Goal: Check status: Check status

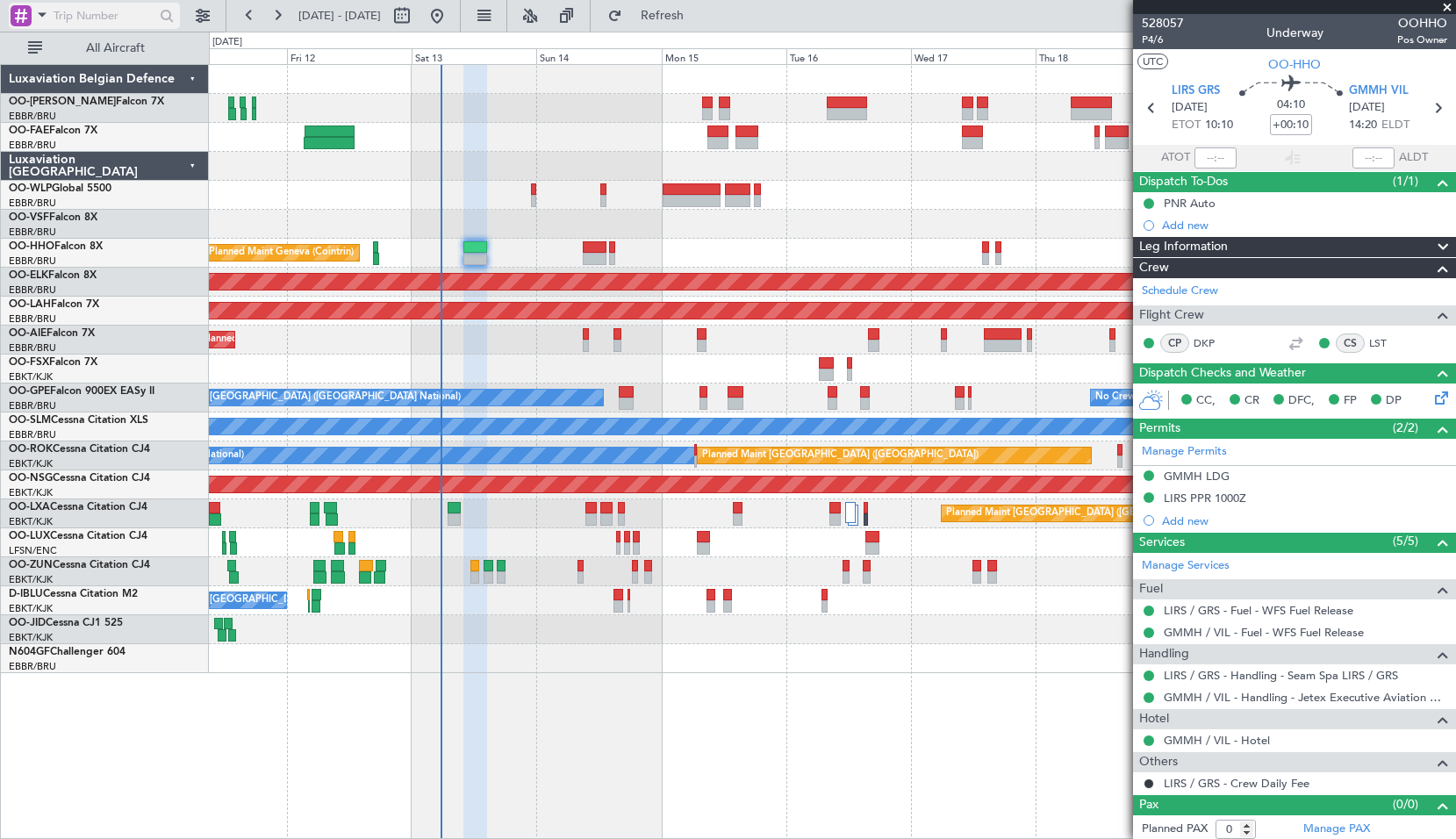
click at [34, 19] on span at bounding box center [42, 15] width 21 height 22
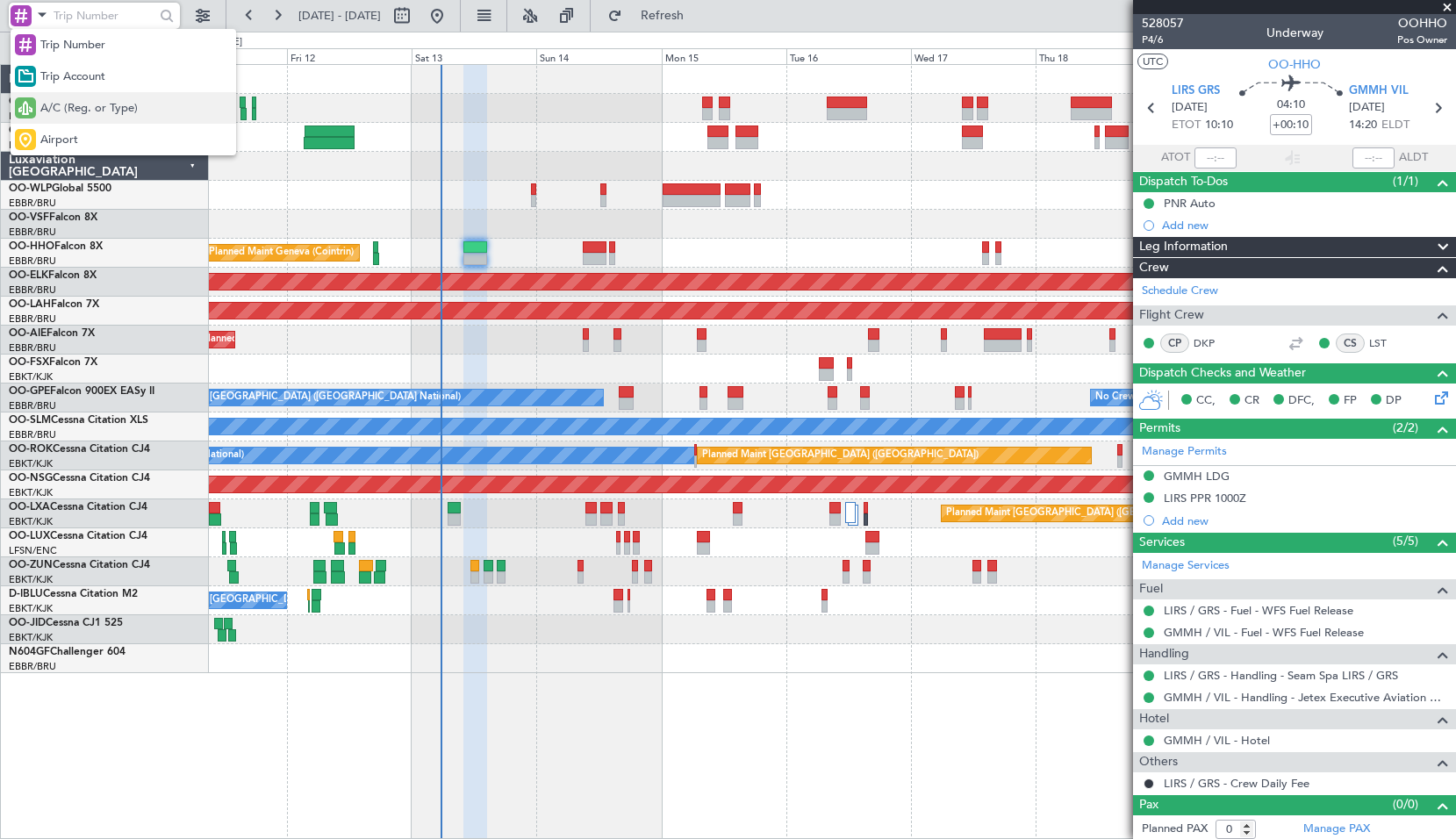
click at [74, 101] on span "A/C (Reg. or Type)" at bounding box center [89, 108] width 97 height 17
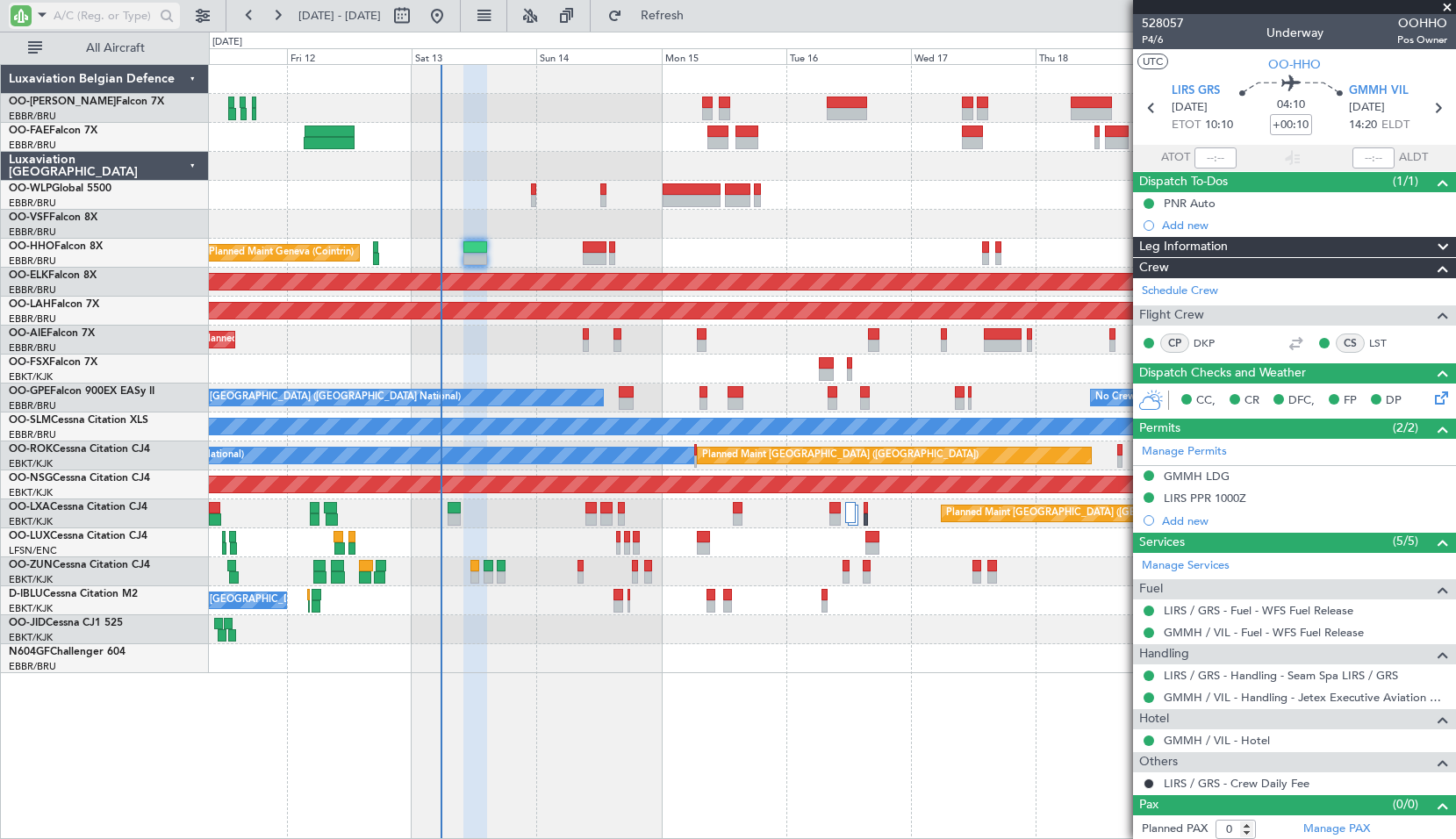
click at [80, 16] on input "text" at bounding box center [104, 16] width 101 height 27
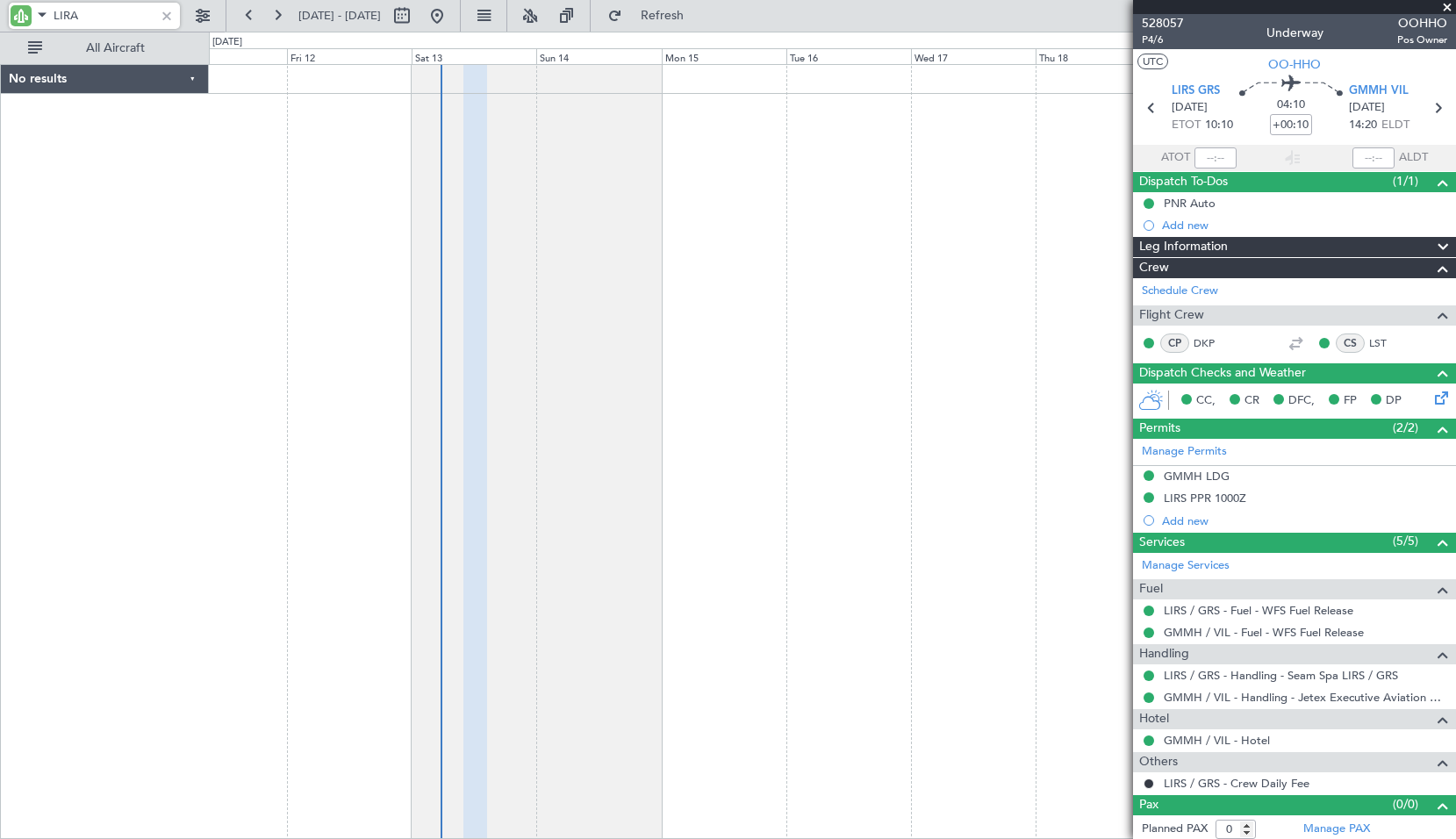
type input "LIRA"
click at [31, 17] on div at bounding box center [21, 16] width 21 height 21
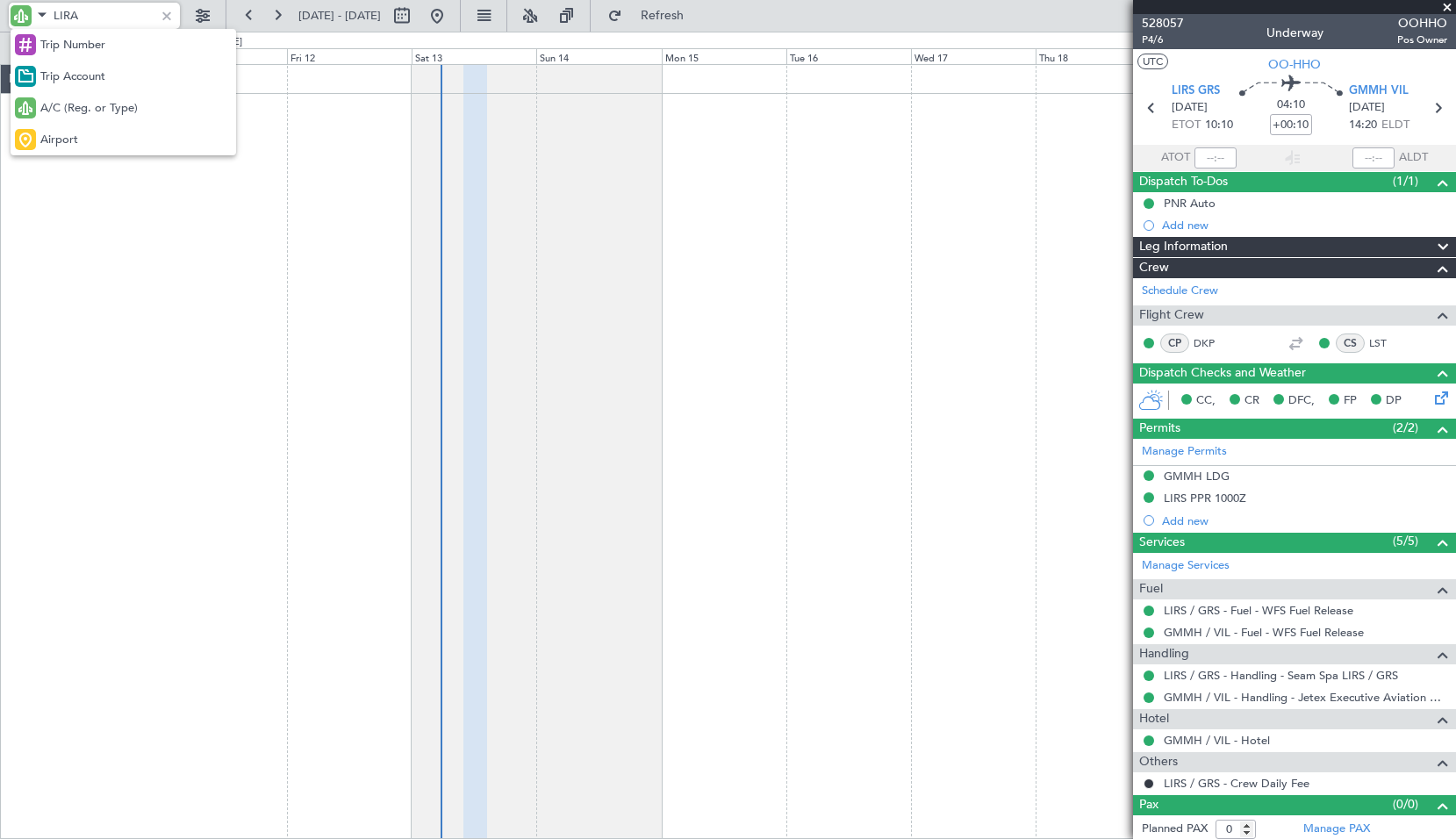
click at [61, 140] on span "Airport" at bounding box center [59, 140] width 38 height 17
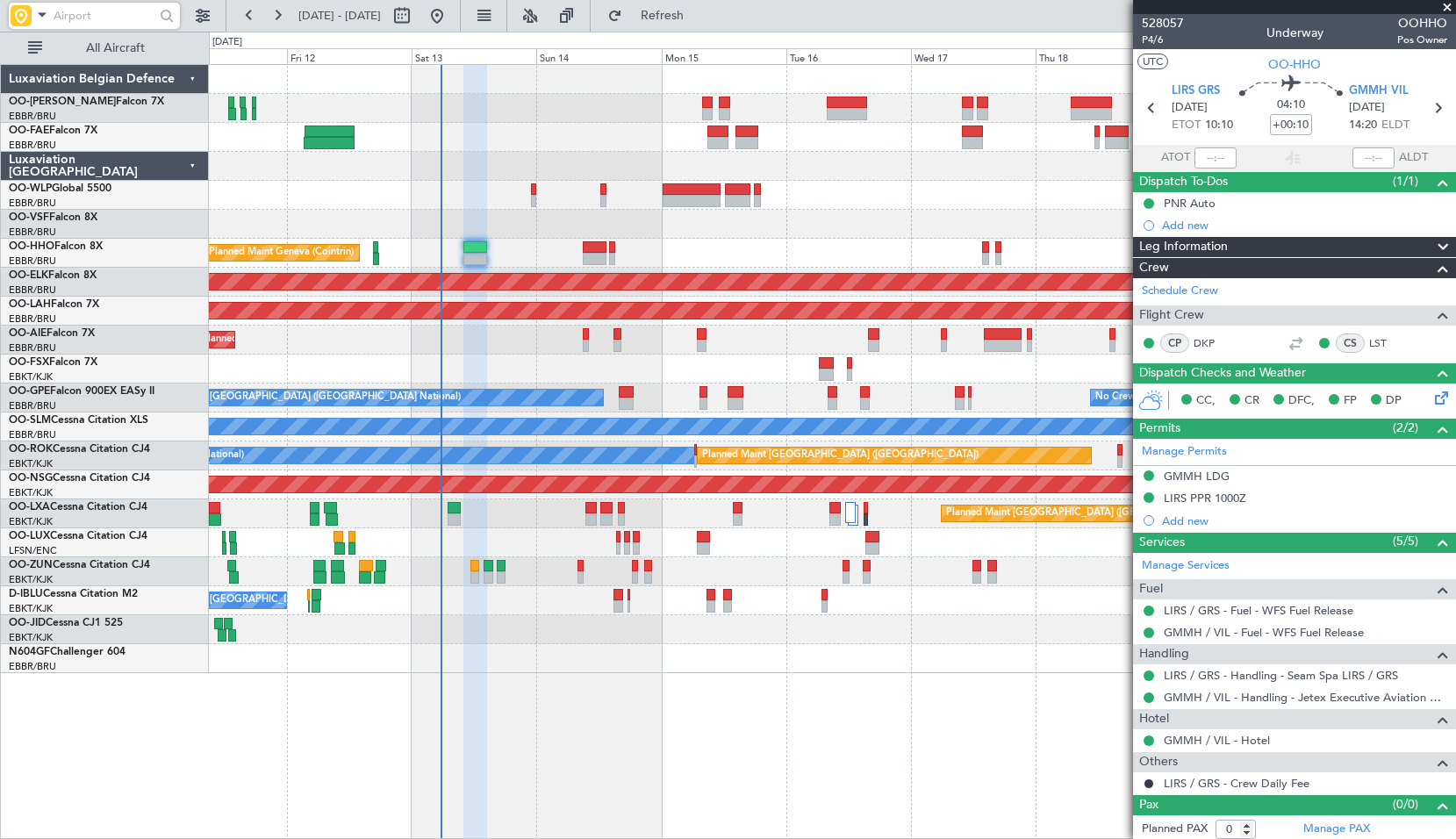
click at [122, 11] on input "text" at bounding box center [104, 16] width 101 height 27
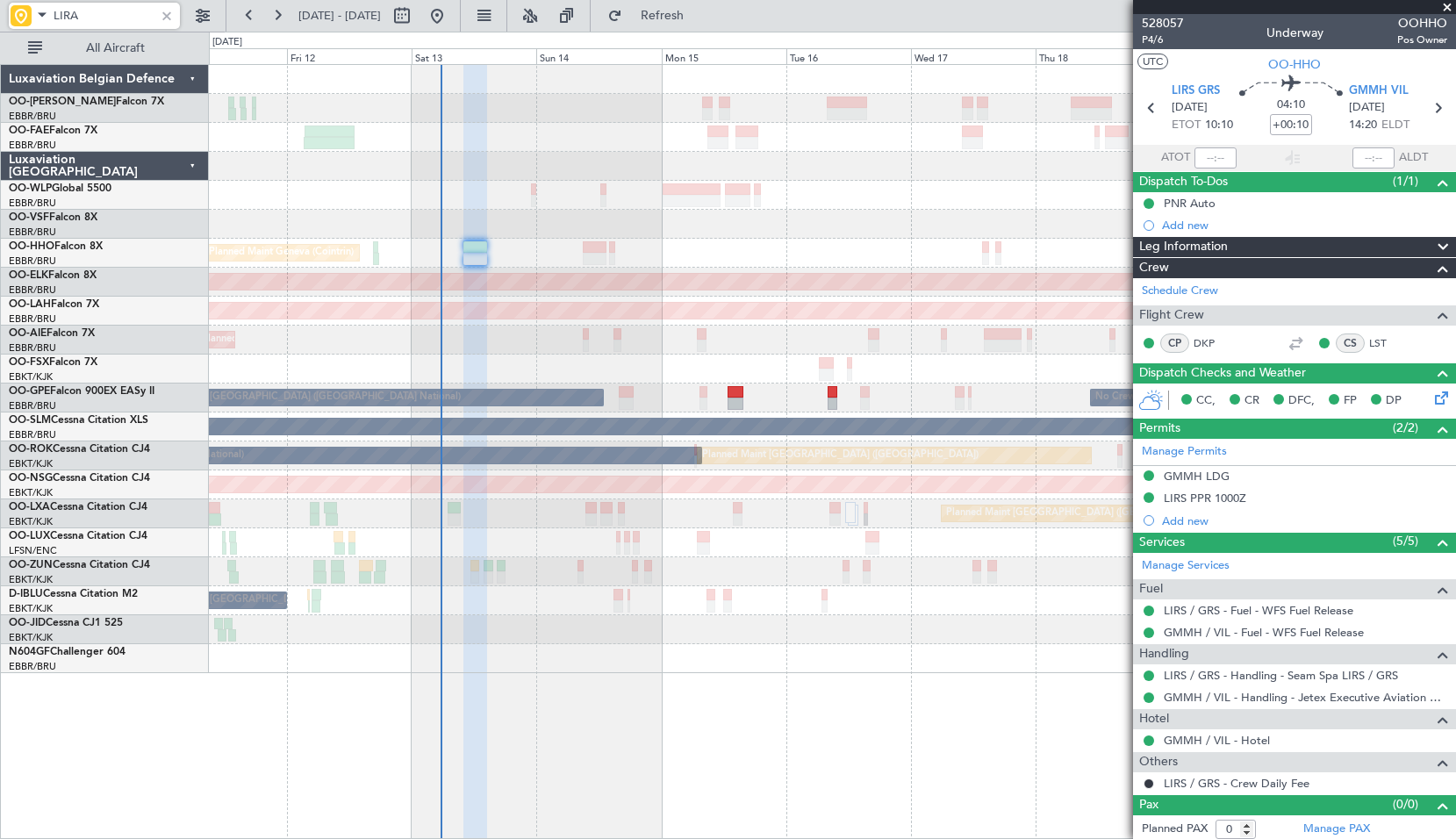
type input "LIRA"
click at [38, 17] on span at bounding box center [42, 15] width 21 height 22
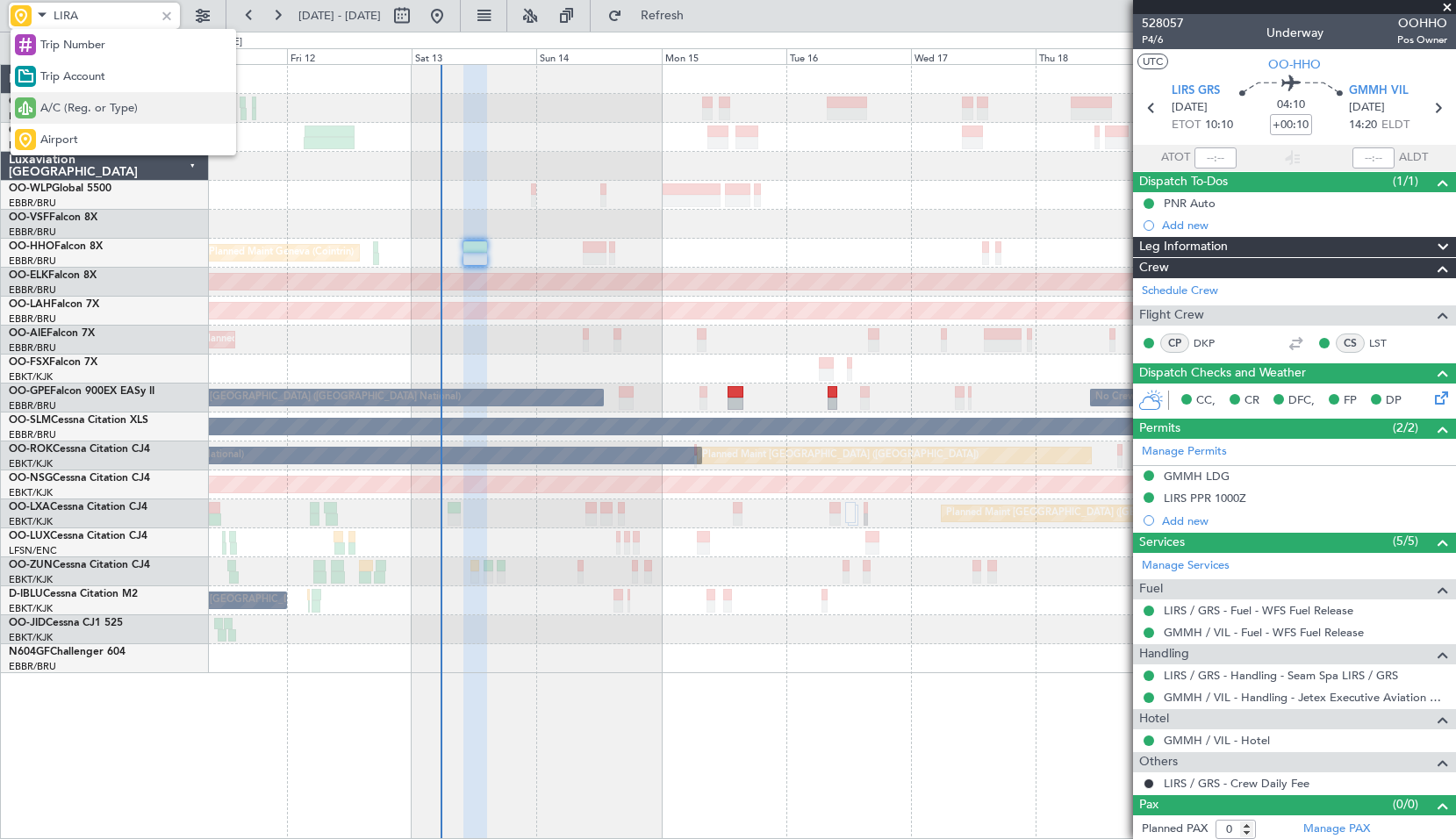
click at [49, 114] on span "A/C (Reg. or Type)" at bounding box center [89, 108] width 97 height 17
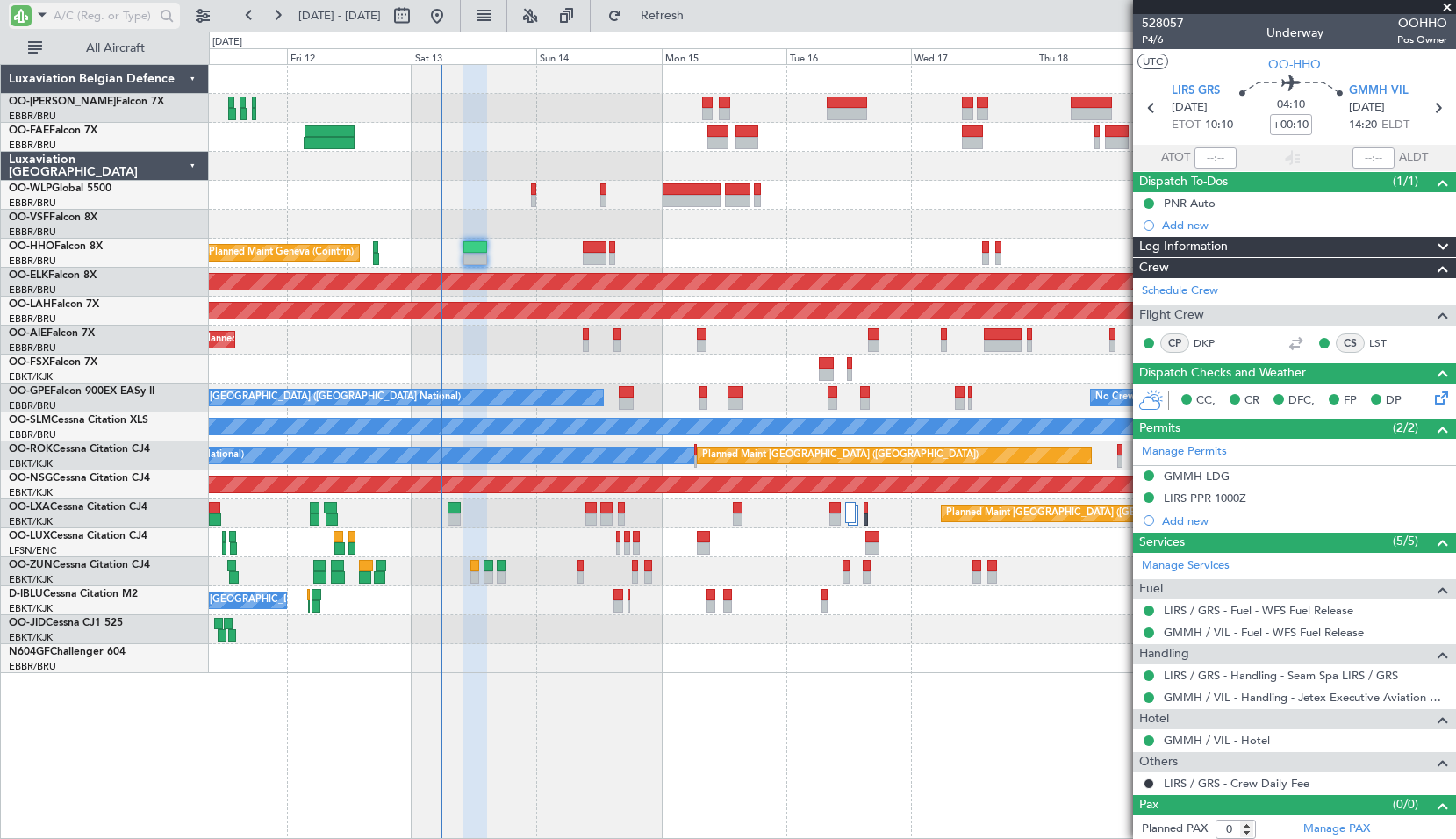
click at [78, 18] on input "text" at bounding box center [104, 16] width 101 height 27
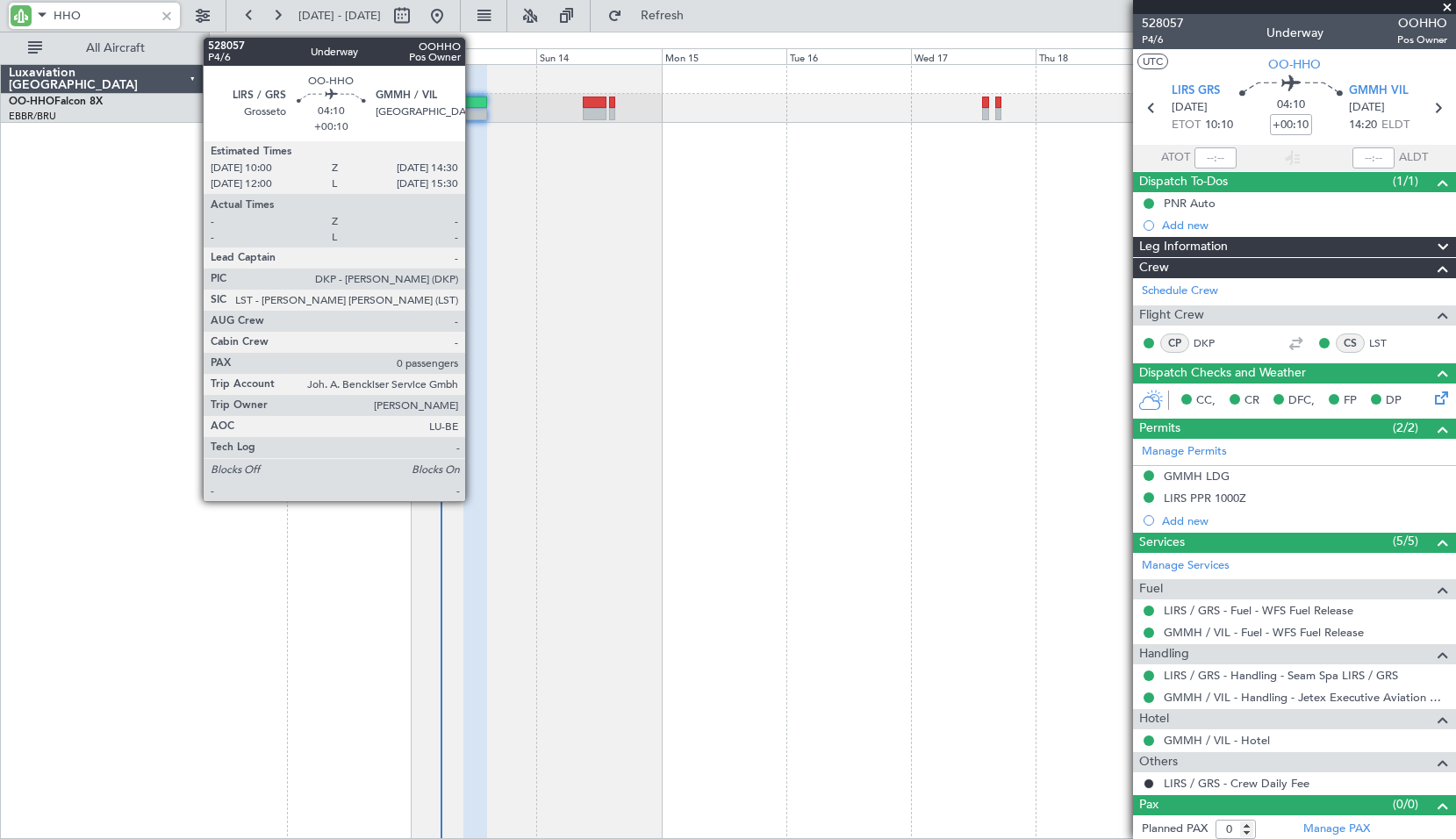
click at [473, 104] on div at bounding box center [475, 102] width 24 height 12
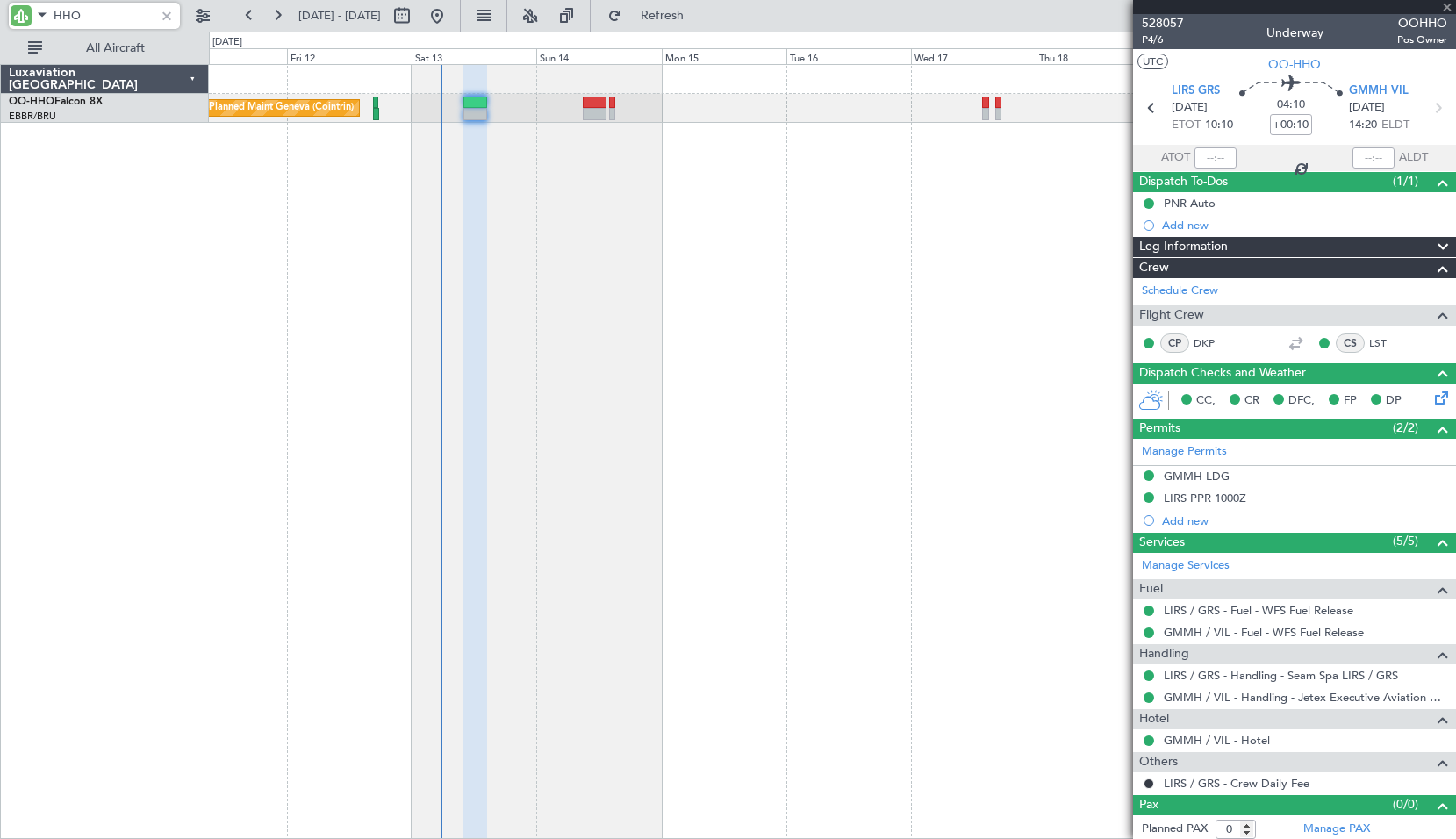
click at [651, 315] on div "Planned Maint Geneva (Cointrin) AOG Maint [US_STATE] ([GEOGRAPHIC_DATA])" at bounding box center [832, 451] width 1247 height 775
click at [97, 16] on input "HHO" at bounding box center [104, 16] width 101 height 27
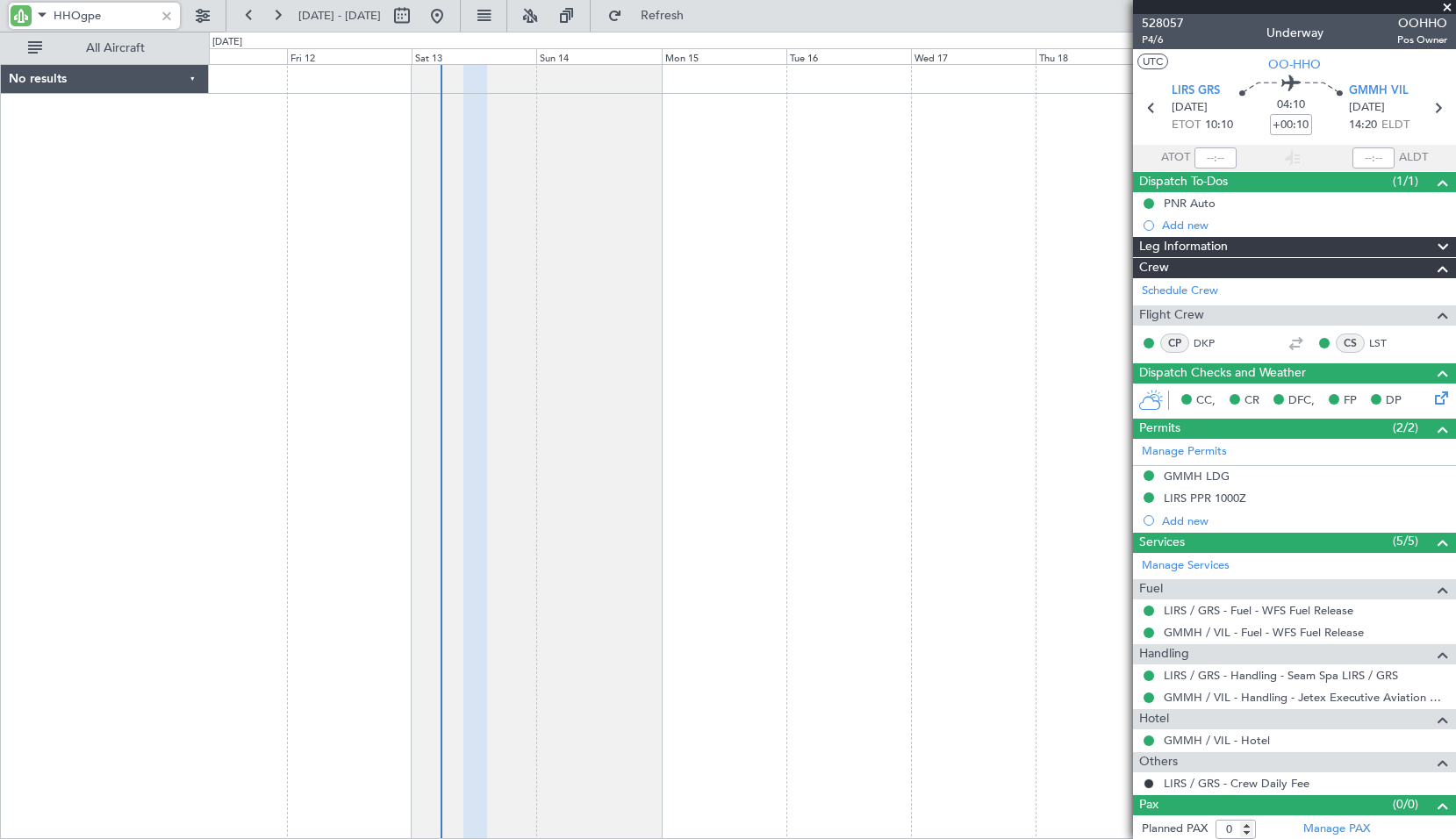
click at [72, 17] on input "HHOgpe" at bounding box center [104, 16] width 101 height 27
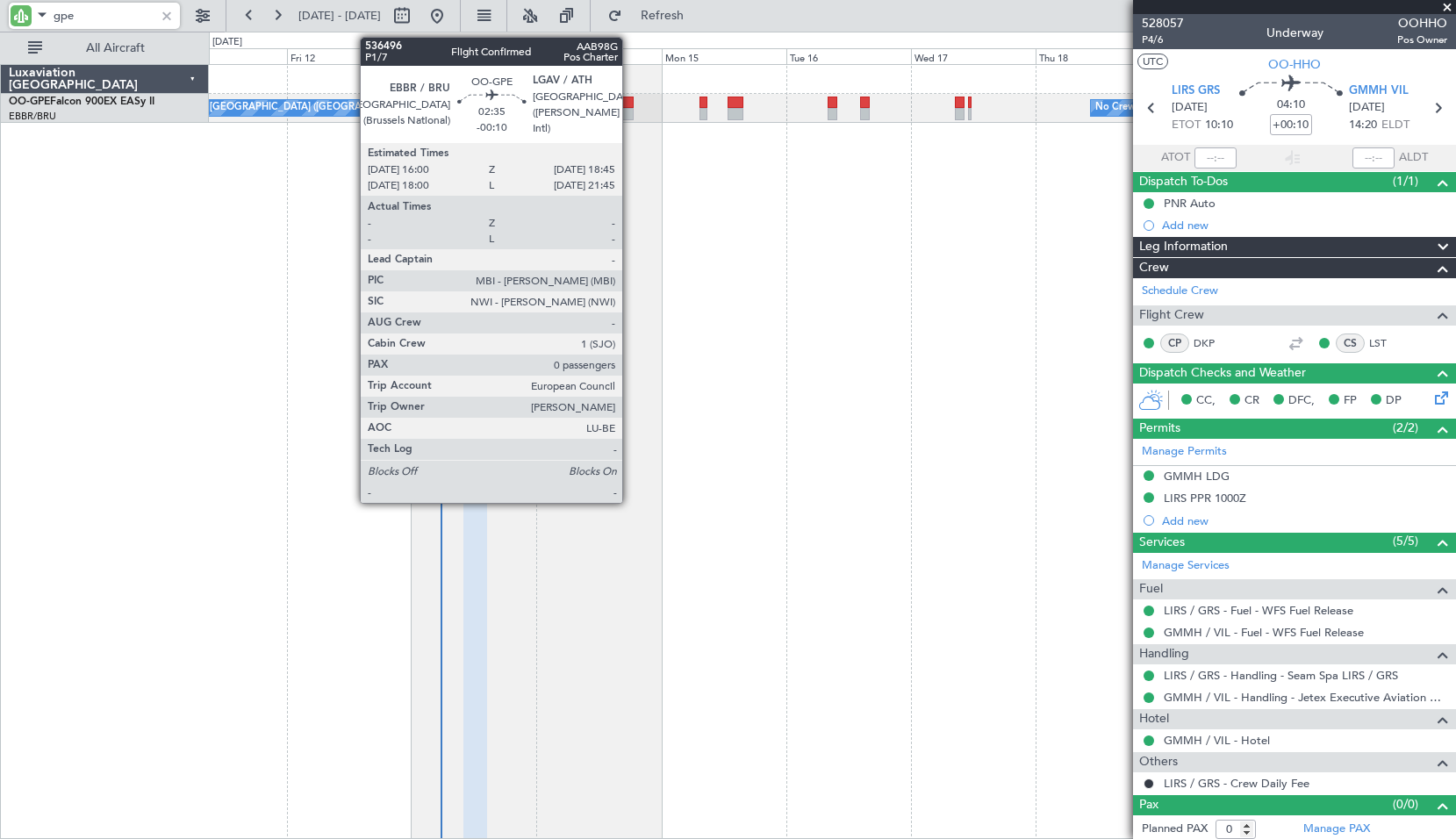
click at [631, 105] on div at bounding box center [626, 102] width 15 height 12
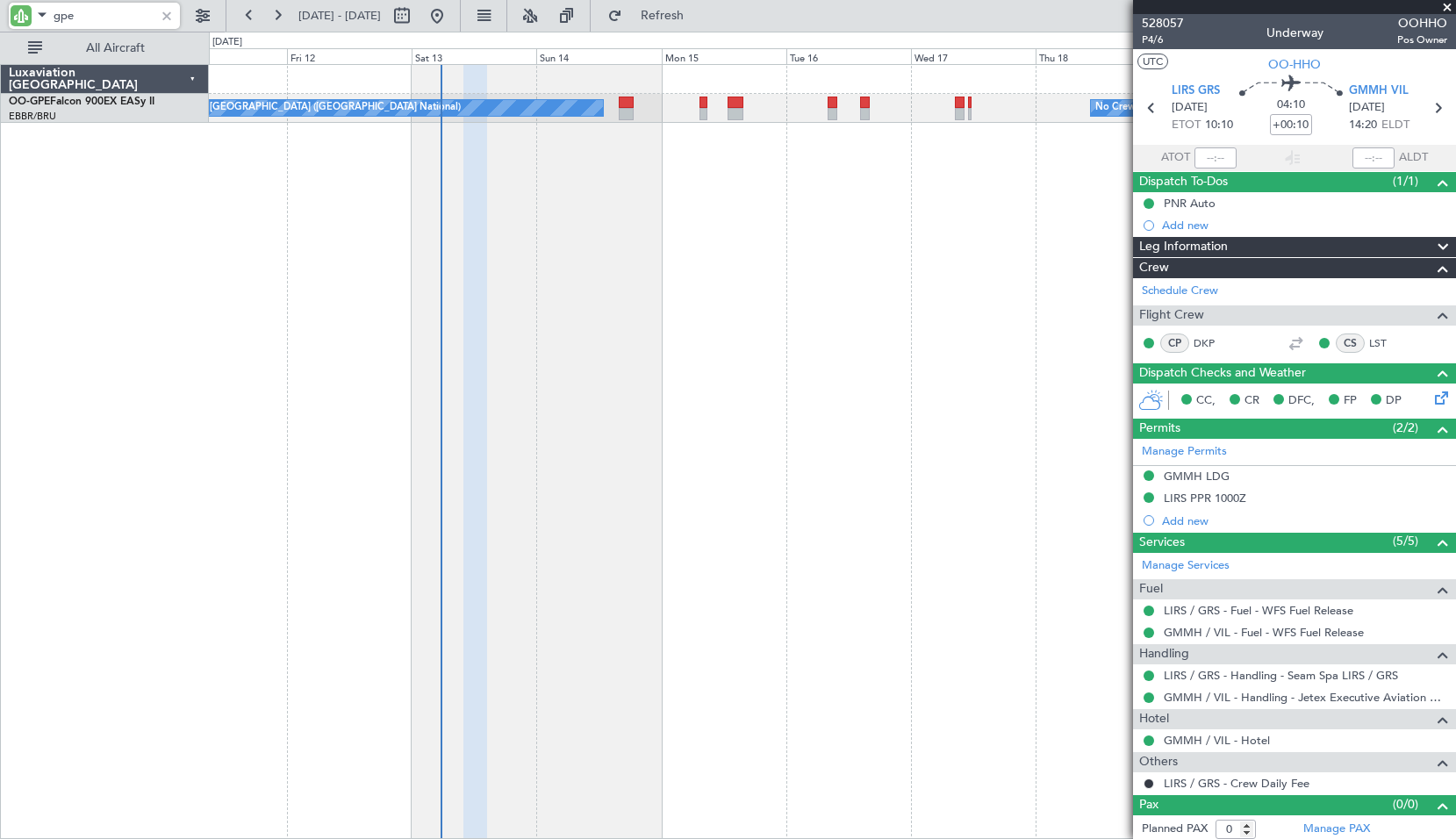
type input "gpe"
type input "-00:10"
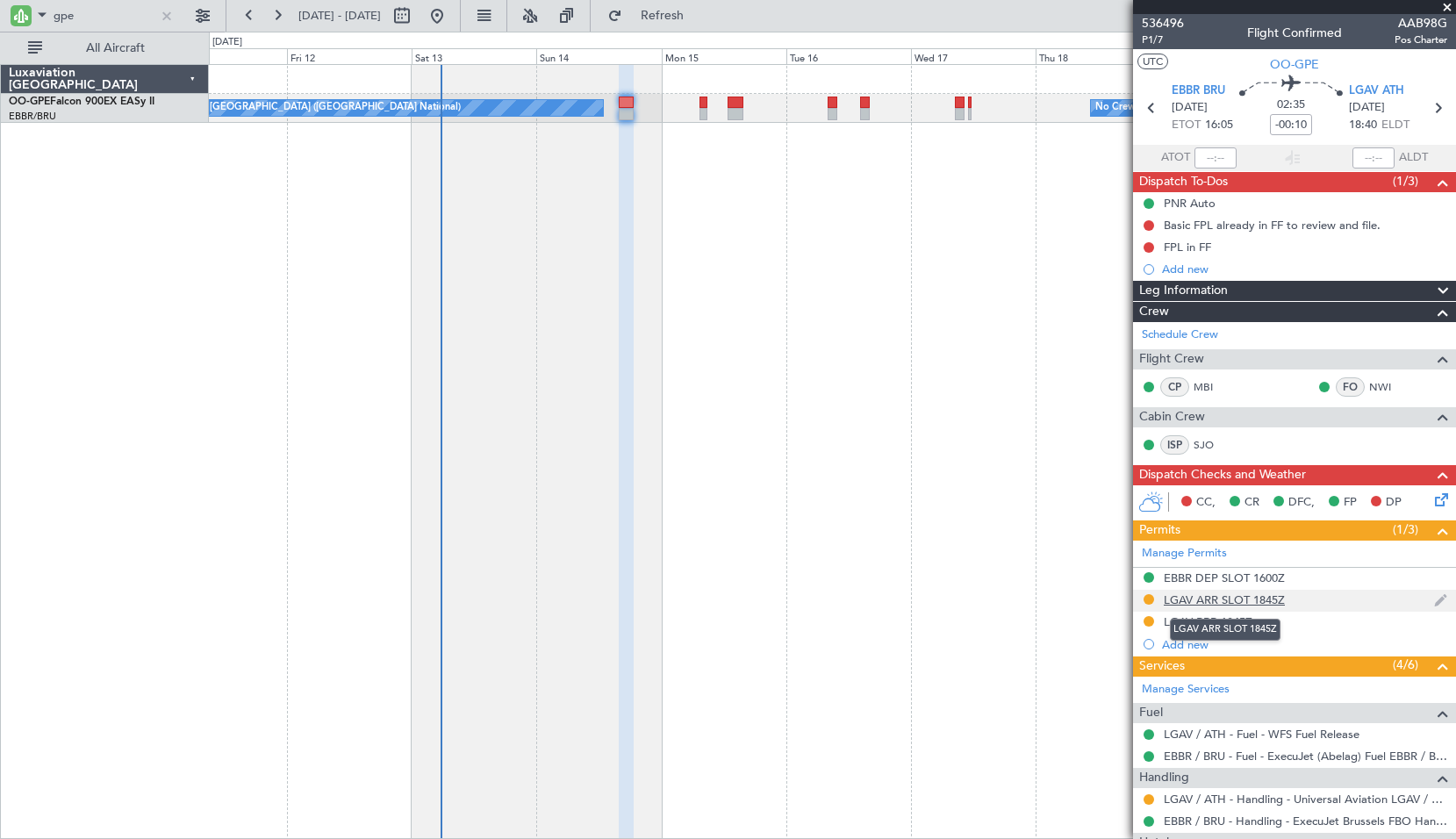
click at [1233, 595] on div "LGAV ARR SLOT 1845Z" at bounding box center [1224, 599] width 121 height 15
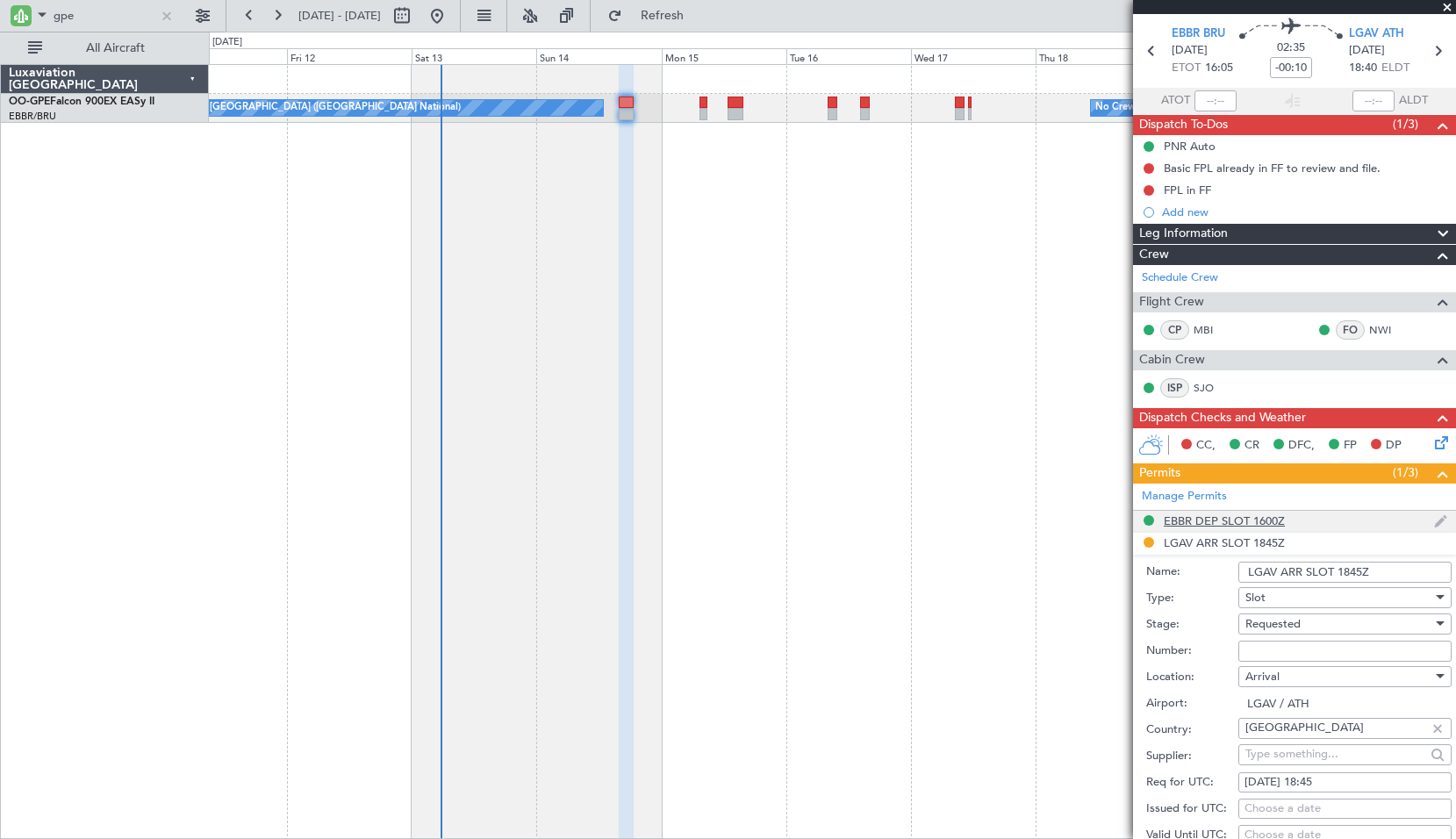
scroll to position [88, 0]
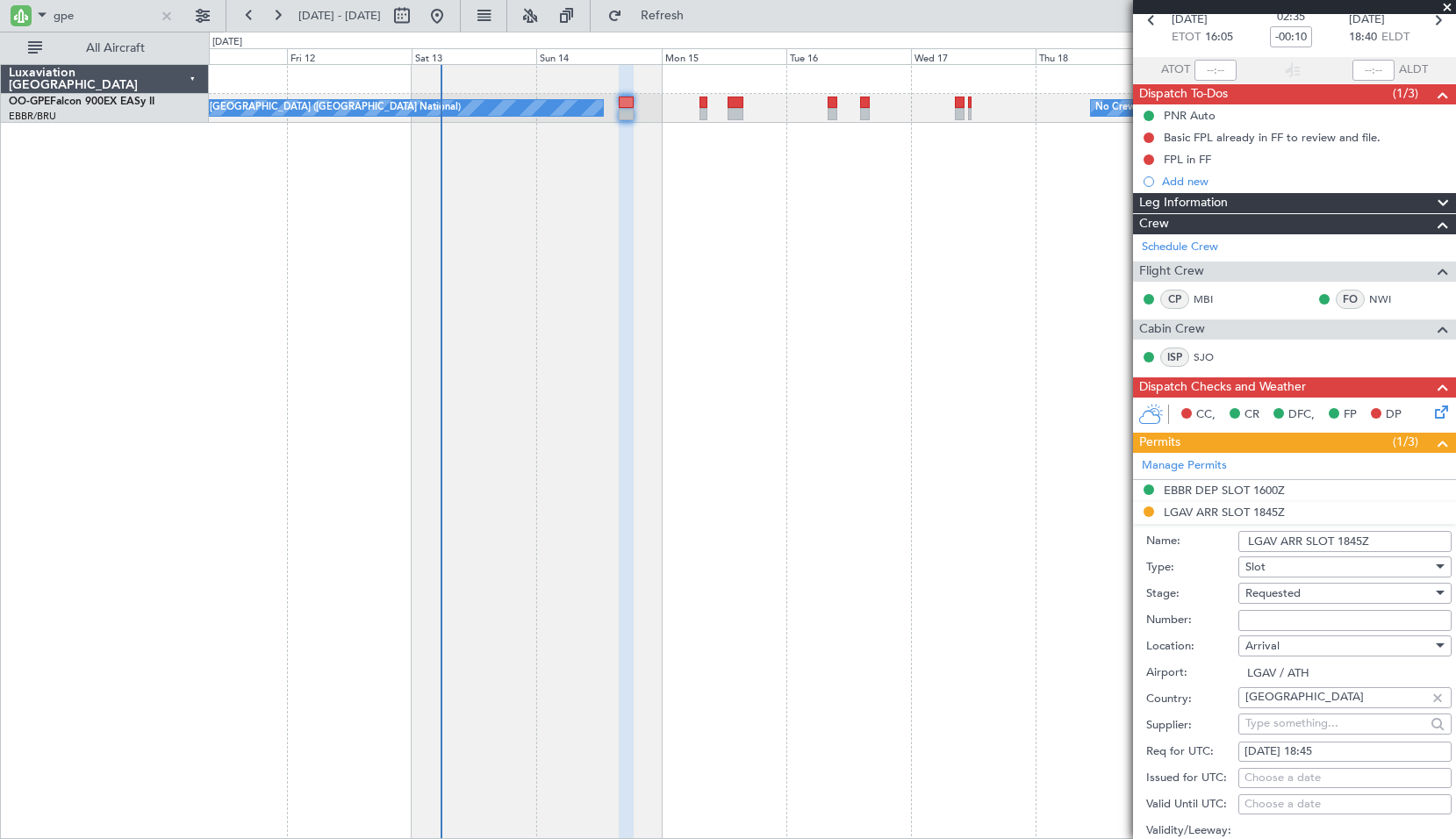
click at [1330, 591] on div "Requested" at bounding box center [1339, 593] width 187 height 27
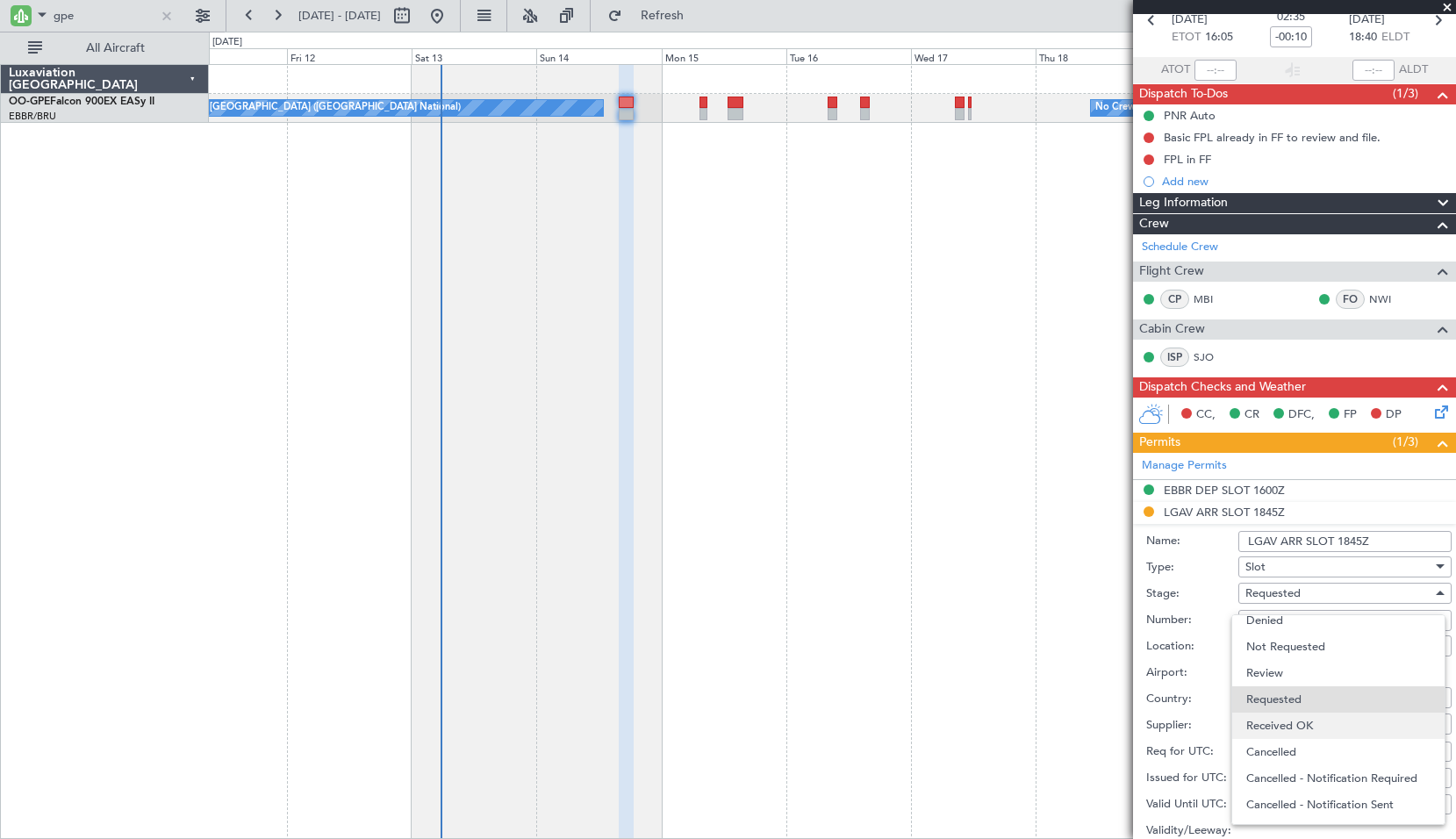
click at [1277, 717] on span "Received OK" at bounding box center [1338, 726] width 184 height 27
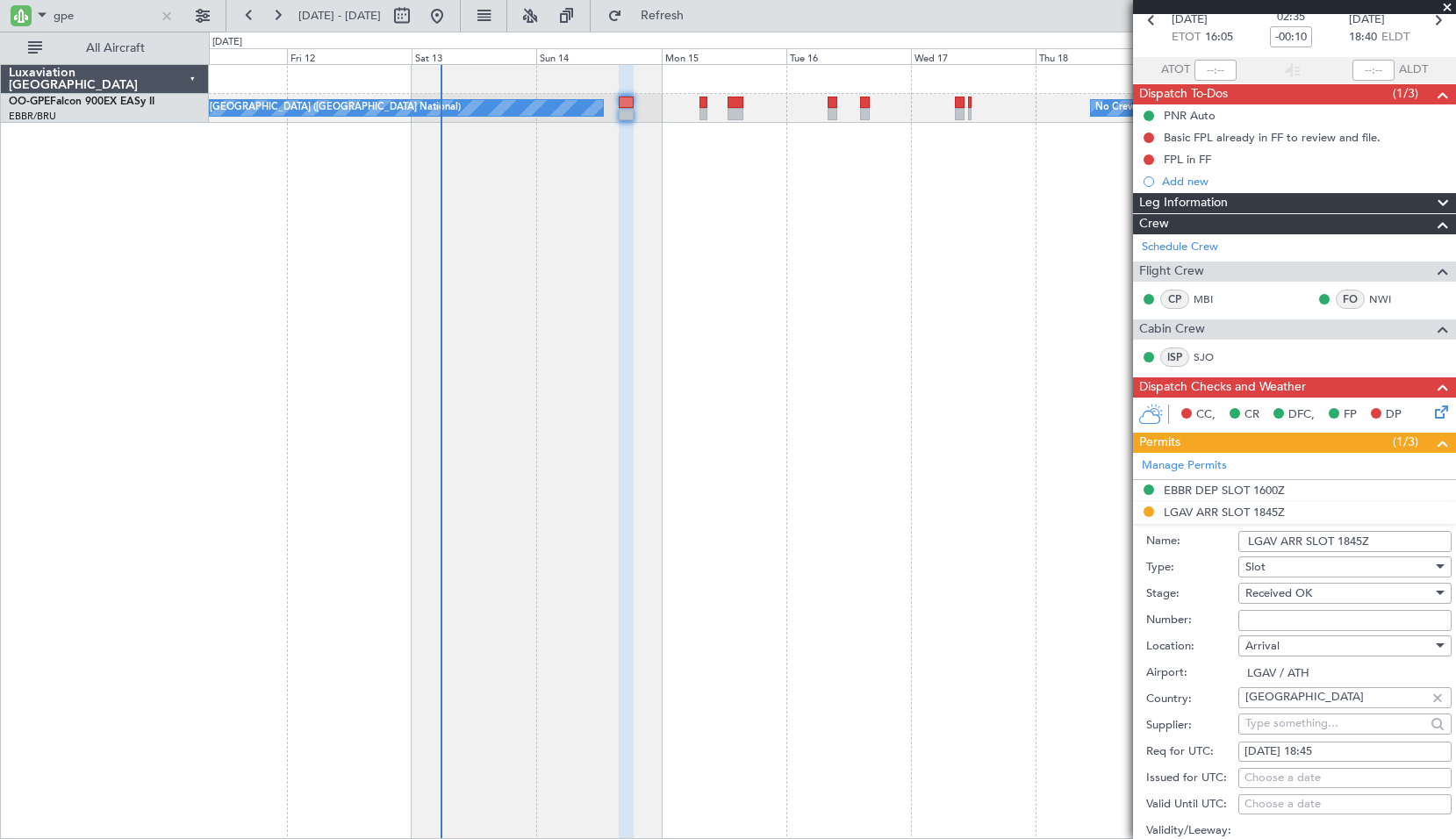
click at [1287, 617] on input "Number:" at bounding box center [1344, 620] width 213 height 21
paste input "[PERSON_NAME].LGAVAUVA0098G0"
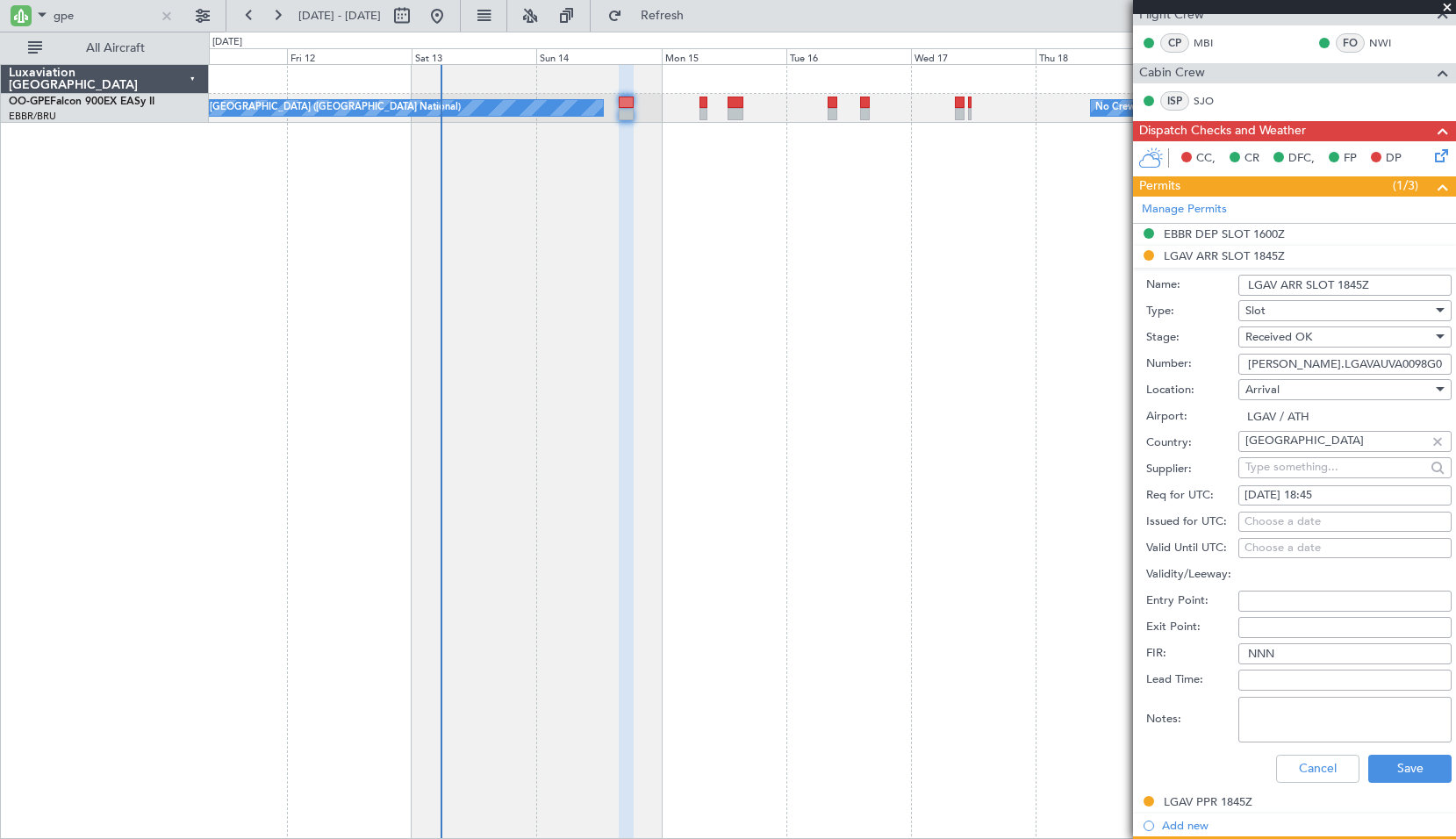
scroll to position [439, 0]
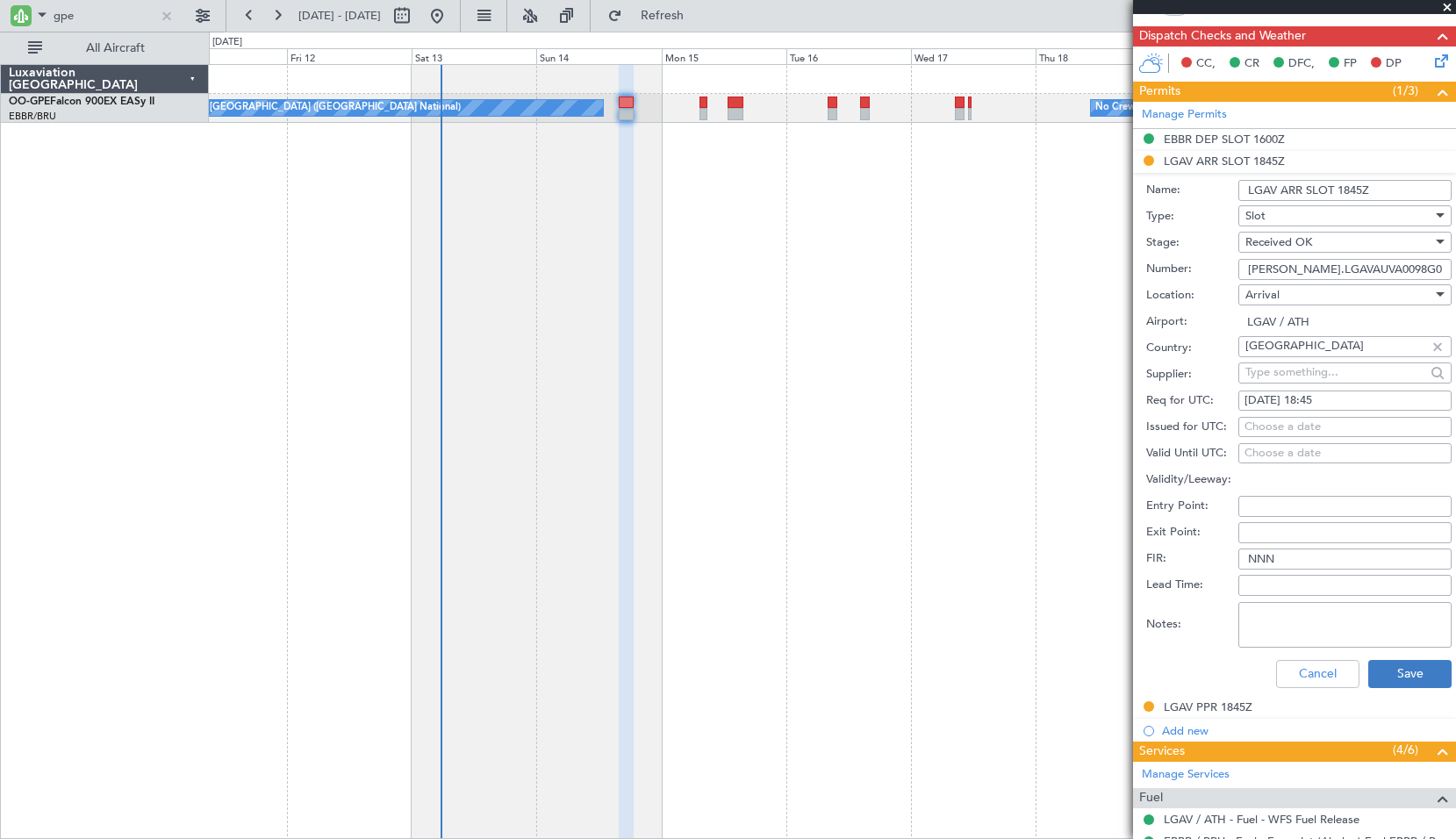
type input "[PERSON_NAME].LGAVAUVA0098G0"
click at [1375, 671] on button "Save" at bounding box center [1409, 673] width 83 height 28
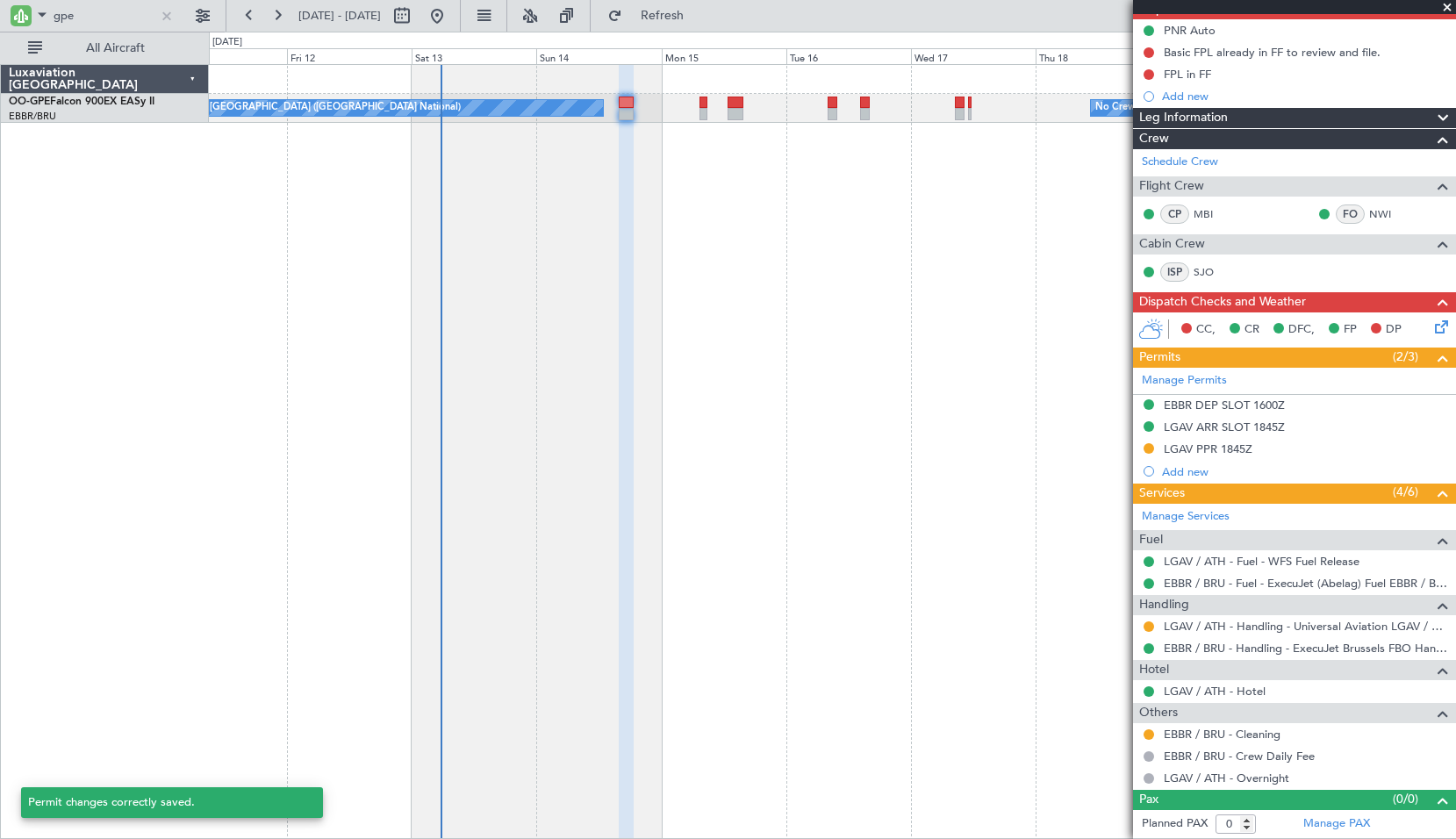
scroll to position [172, 0]
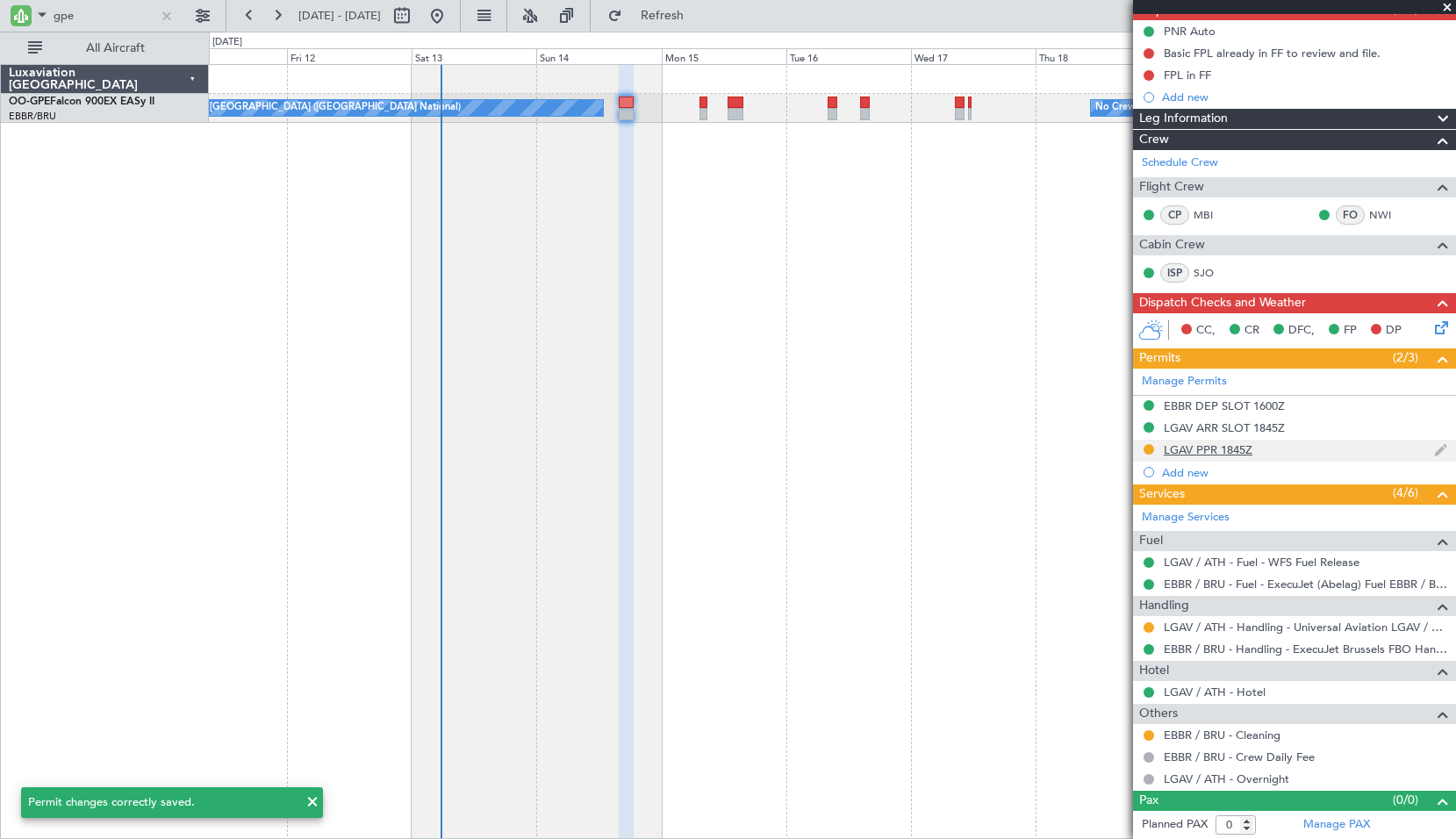
click at [1202, 447] on div "LGAV PPR 1845Z" at bounding box center [1208, 449] width 89 height 15
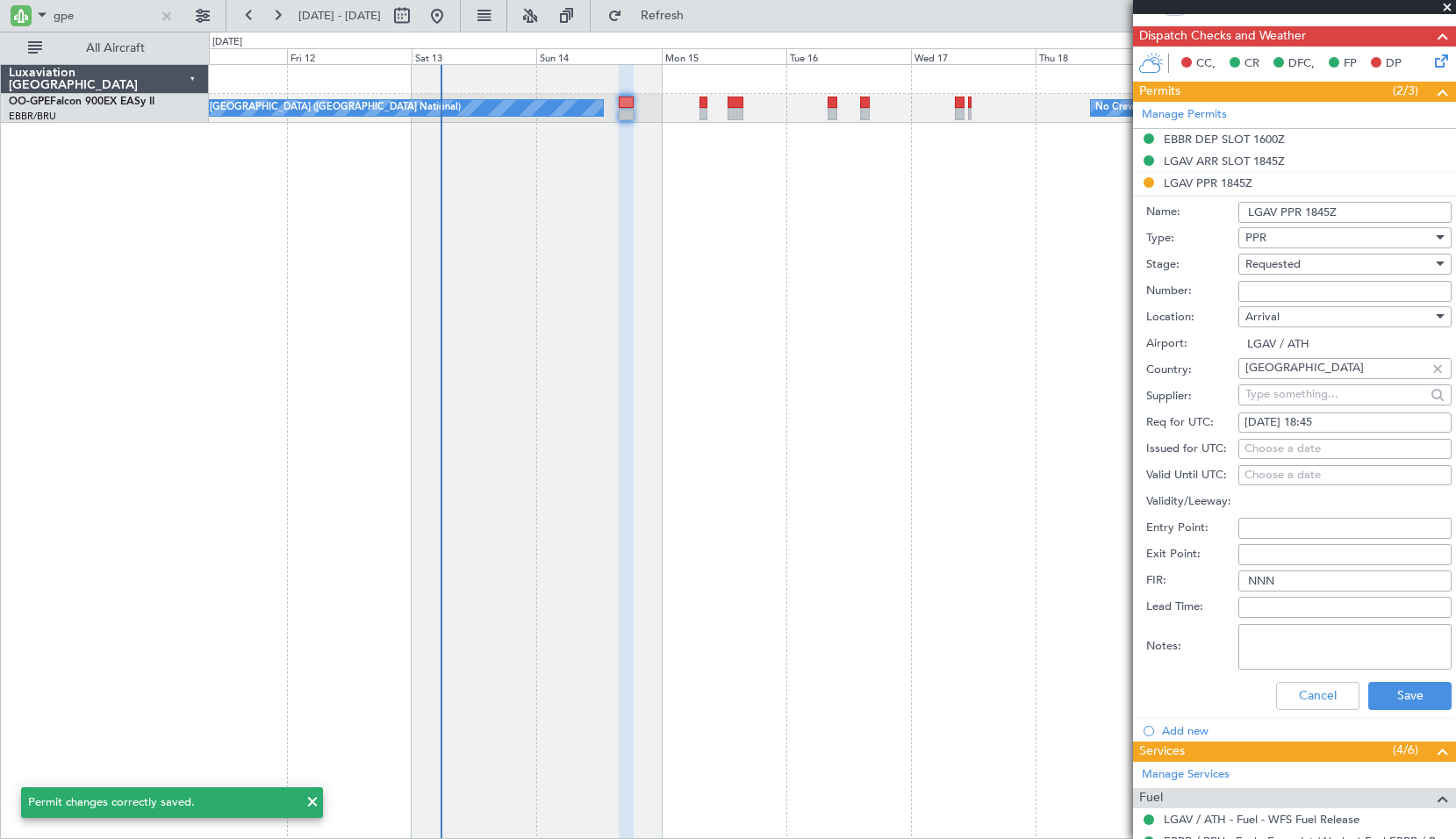
click at [1305, 266] on div "Requested" at bounding box center [1339, 264] width 187 height 27
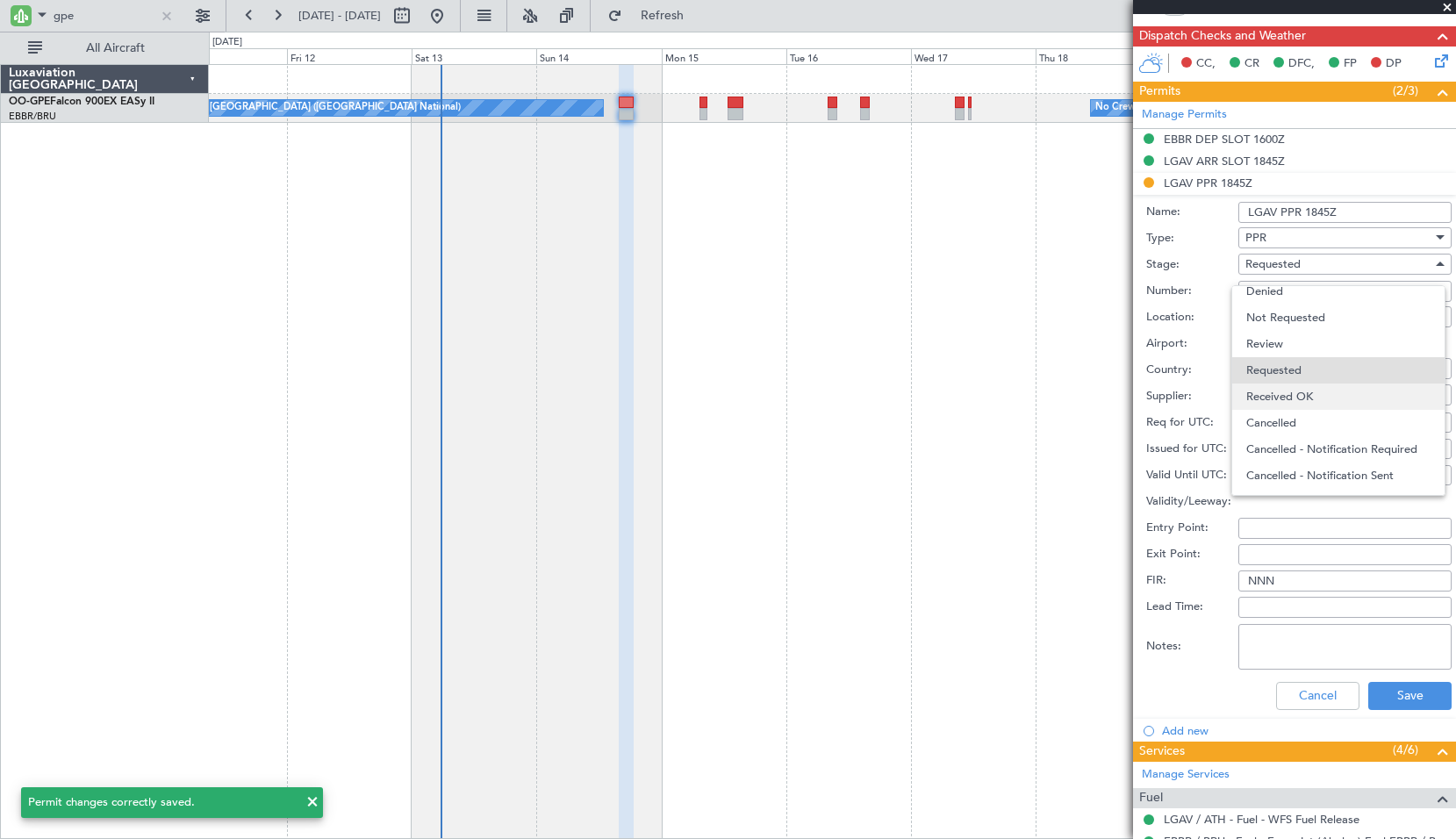
click at [1315, 400] on span "Received OK" at bounding box center [1338, 396] width 184 height 27
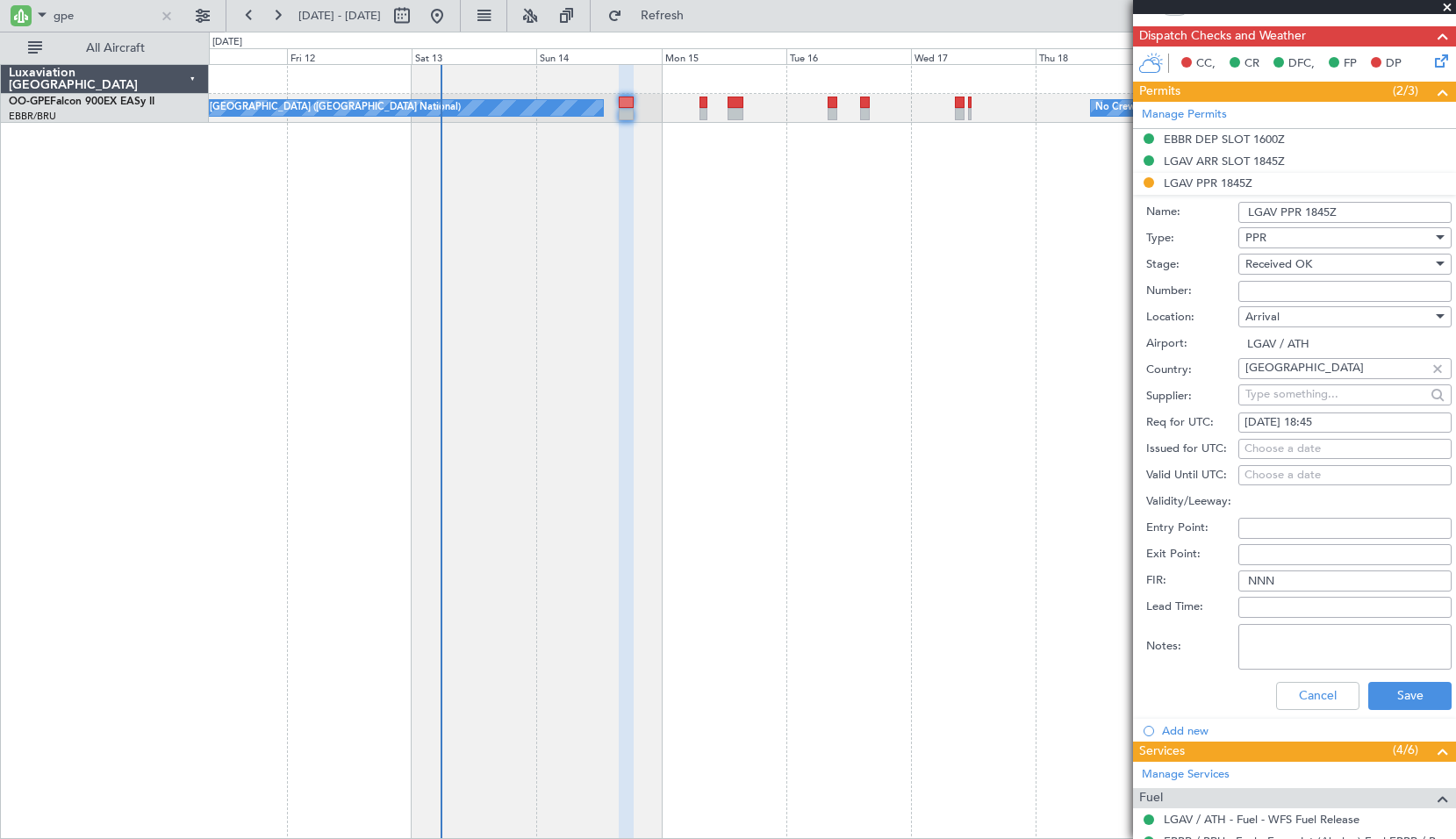
click at [1324, 292] on input "Number:" at bounding box center [1344, 291] width 213 height 21
paste input "LGAV03920130925"
type input "LGAV03920130925"
click at [1375, 689] on button "Save" at bounding box center [1409, 695] width 83 height 28
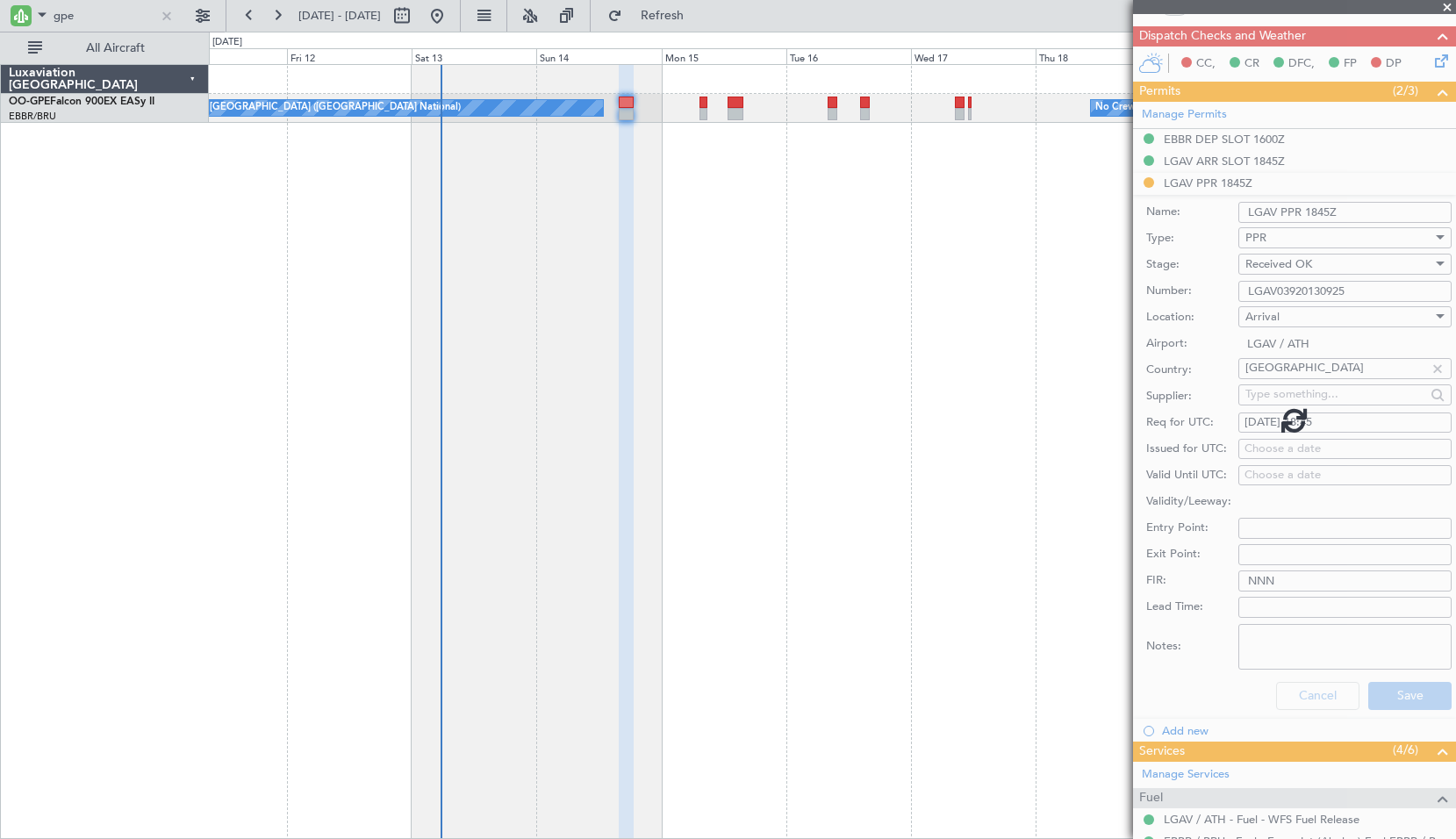
scroll to position [172, 0]
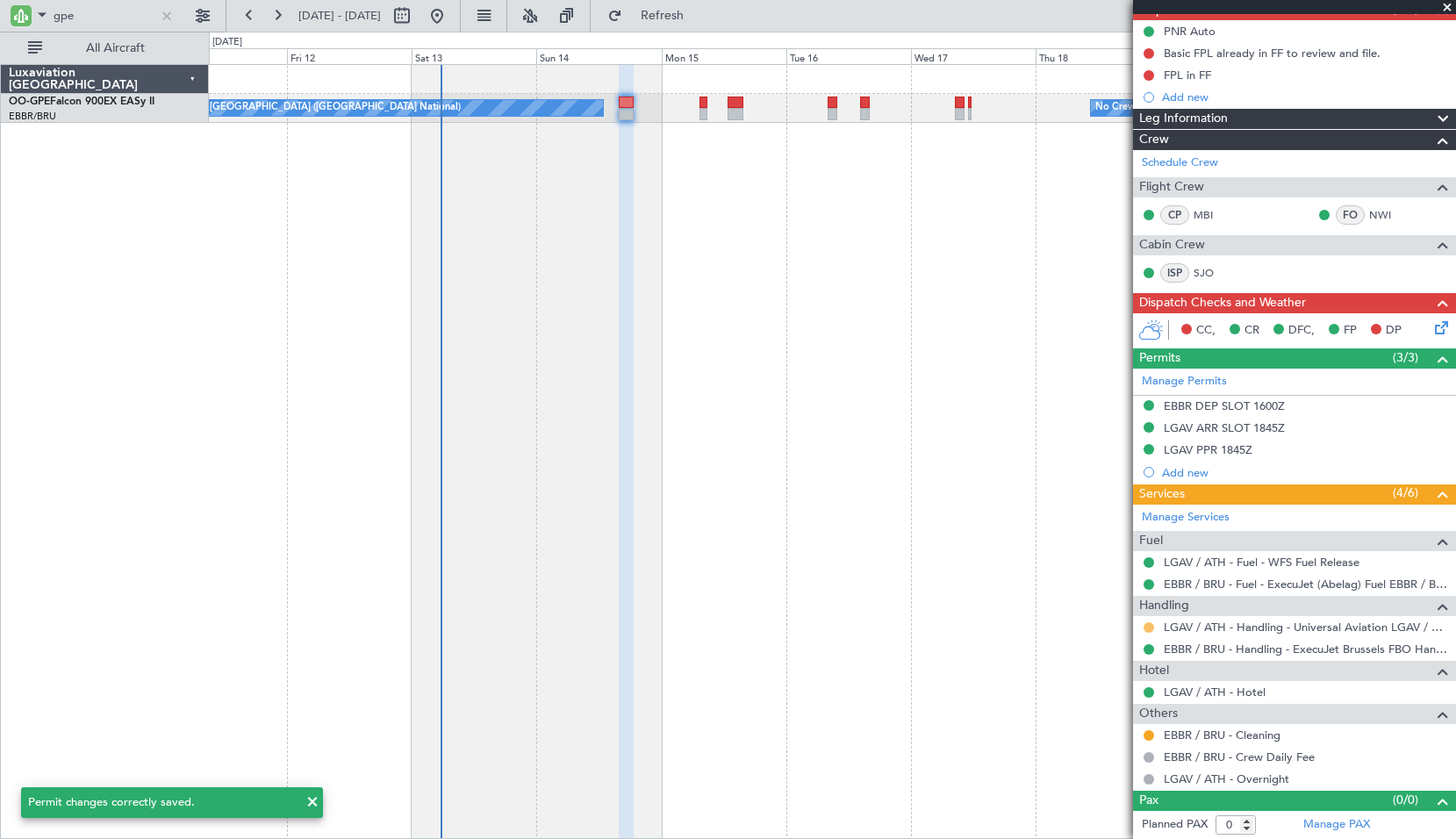
click at [1151, 626] on button at bounding box center [1149, 628] width 11 height 11
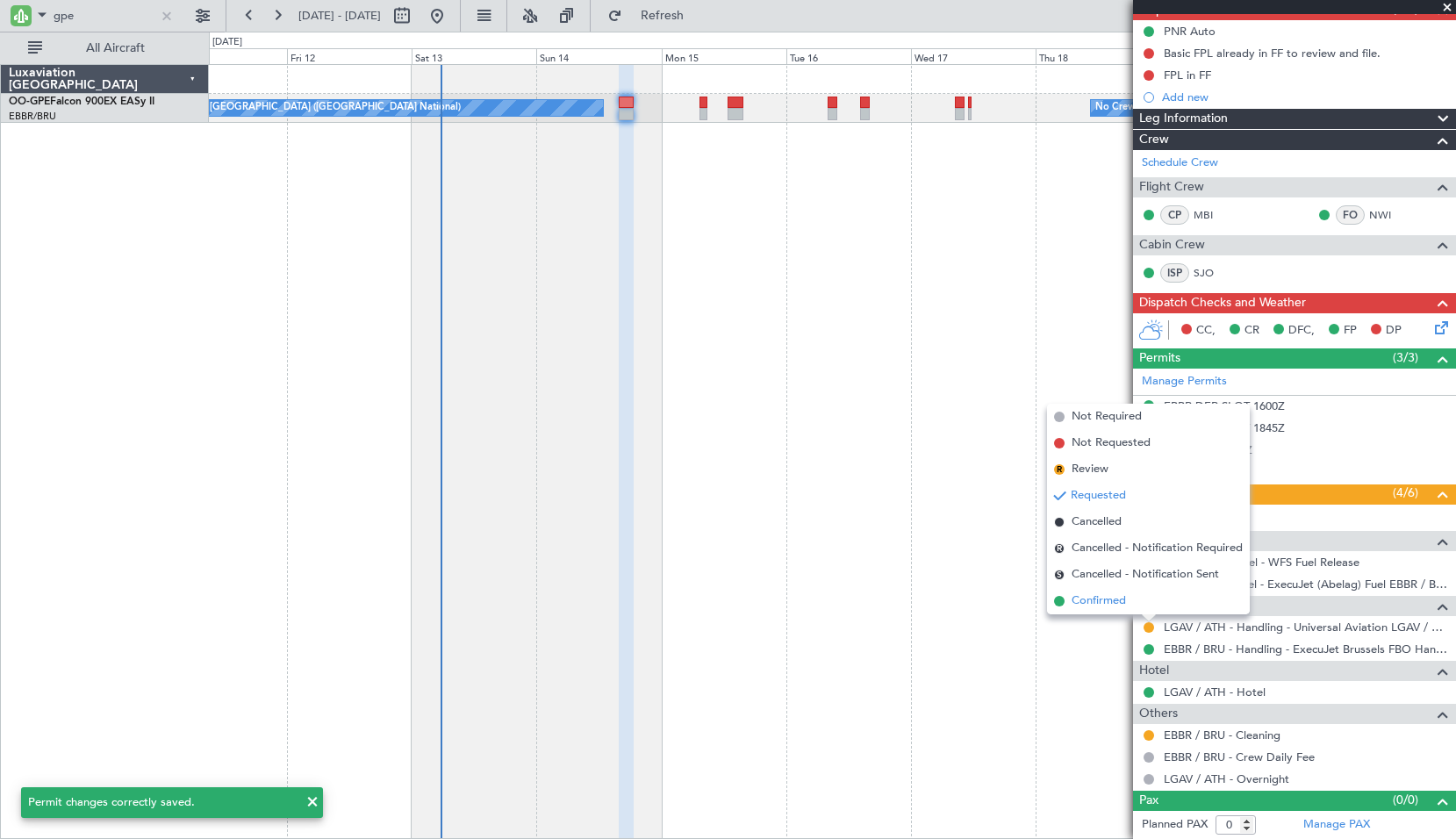
click at [1141, 608] on li "Confirmed" at bounding box center [1149, 601] width 203 height 27
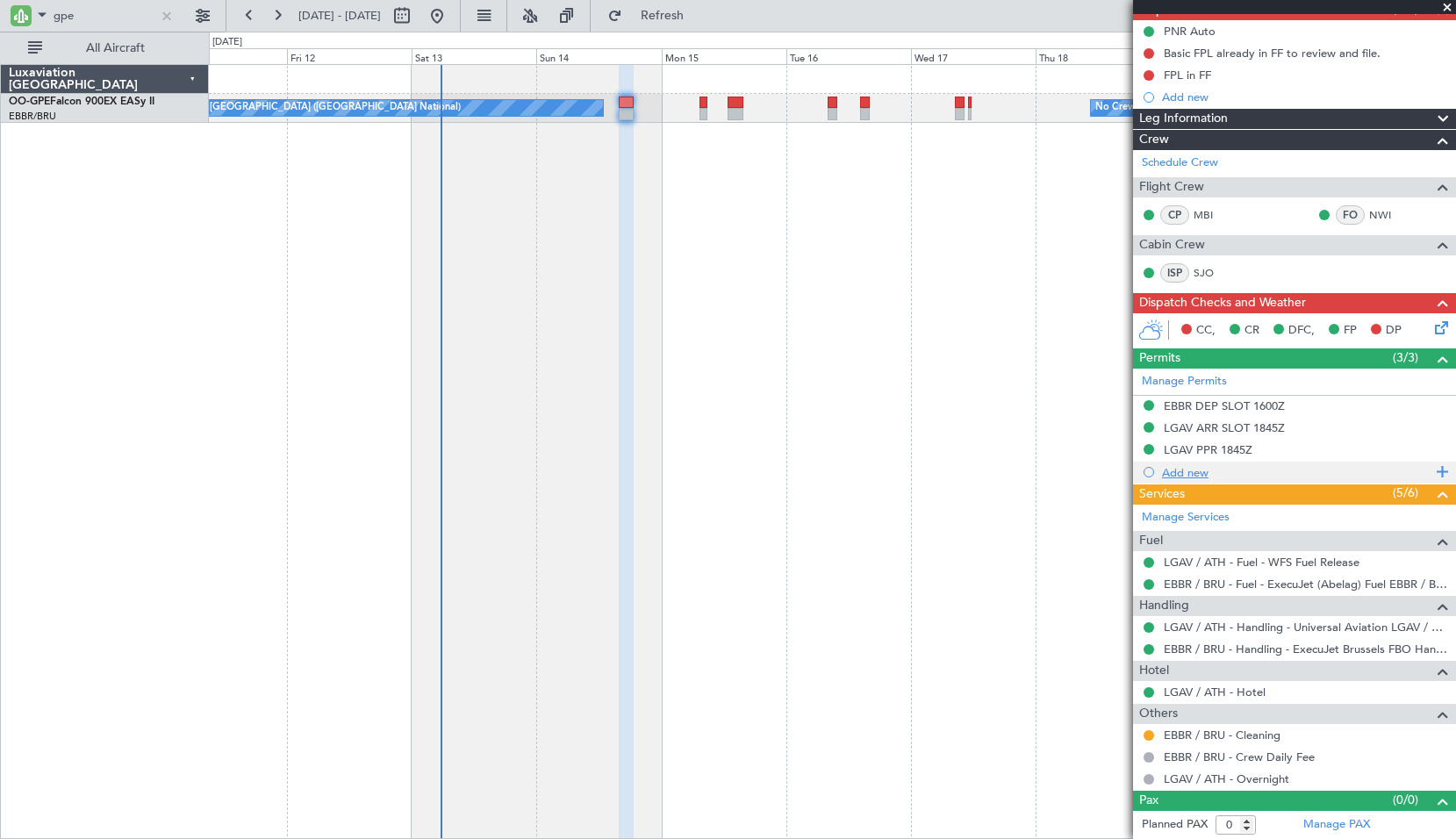
click at [1187, 468] on div "Add new" at bounding box center [1297, 472] width 269 height 15
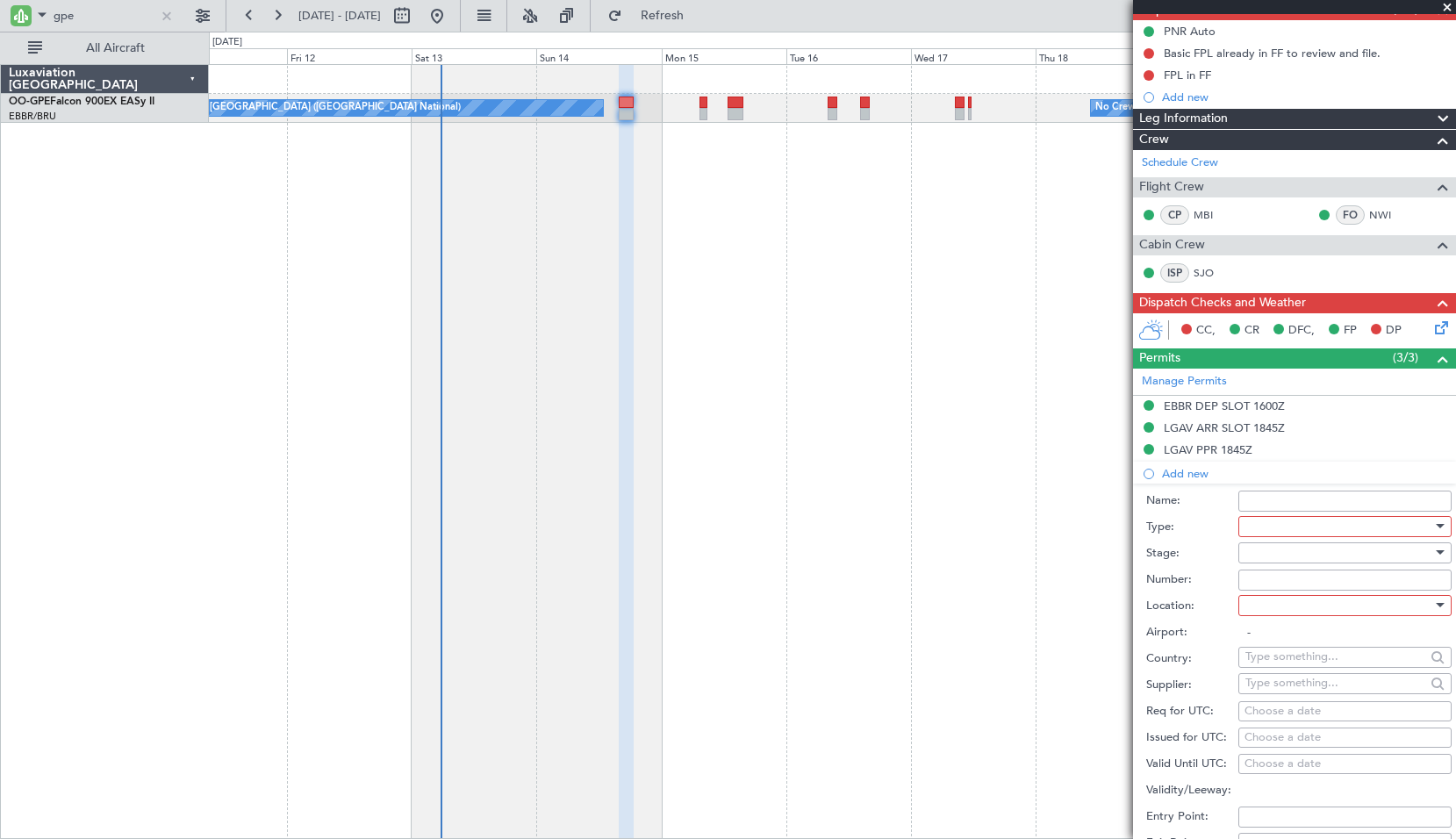
click at [1325, 527] on div at bounding box center [1339, 526] width 187 height 27
click at [1326, 573] on span "ADC" at bounding box center [1338, 561] width 184 height 27
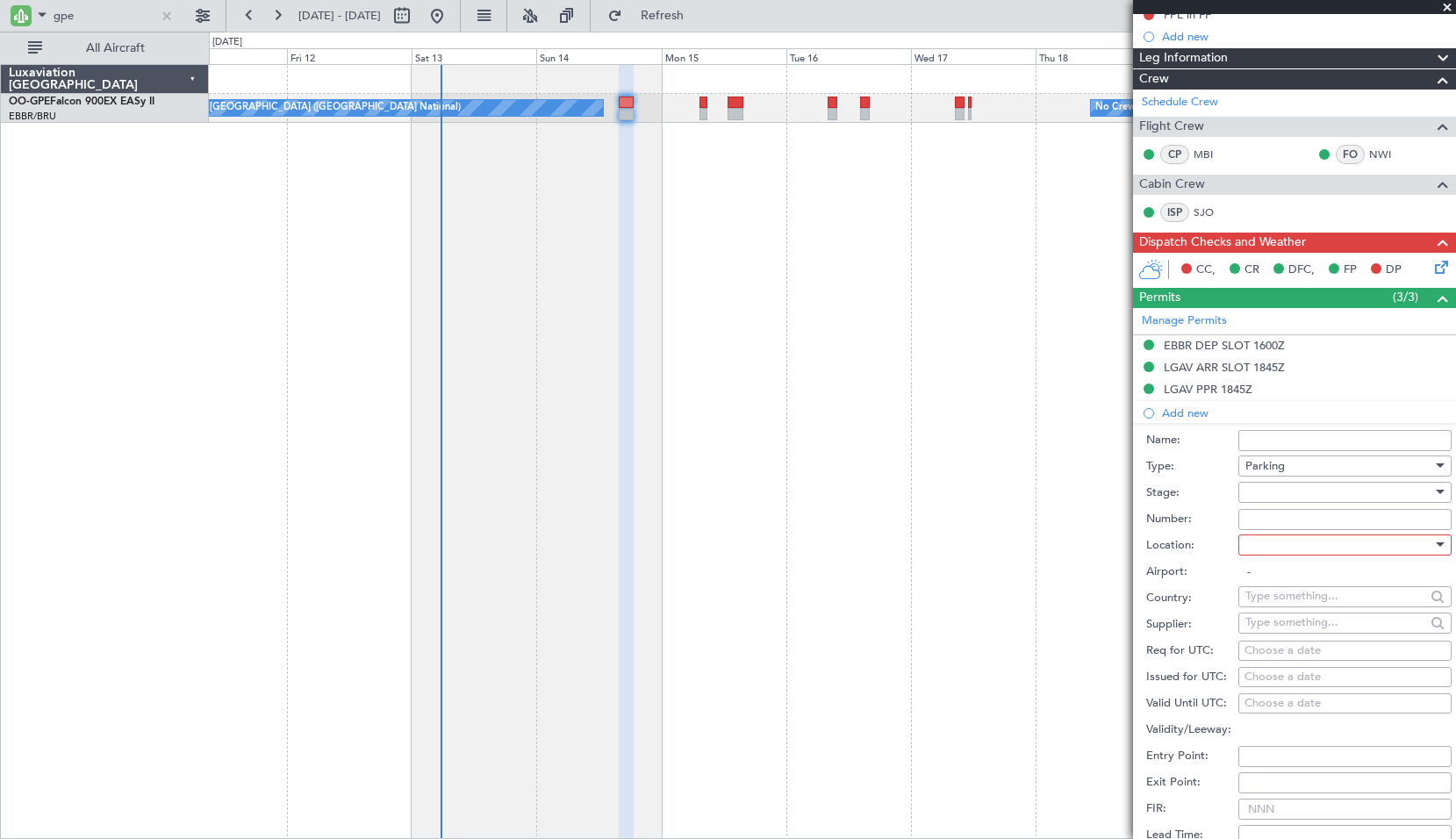
scroll to position [260, 0]
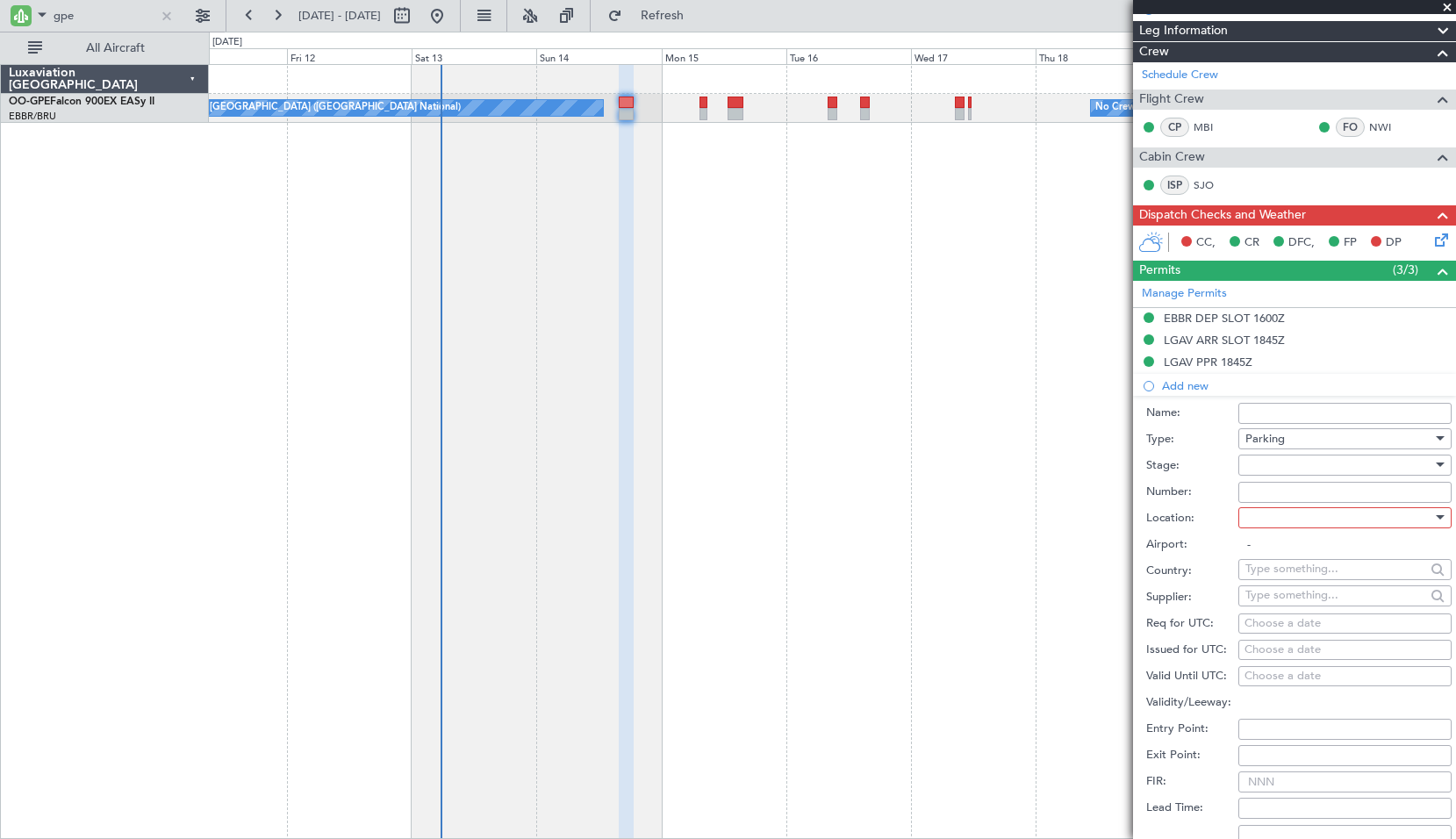
click at [1310, 468] on div at bounding box center [1339, 465] width 187 height 27
click at [1340, 598] on span "Received OK" at bounding box center [1338, 605] width 184 height 27
click at [1286, 513] on div at bounding box center [1339, 518] width 187 height 27
click at [1270, 607] on span "Arrival" at bounding box center [1338, 605] width 184 height 27
type input "LGAV / ATH"
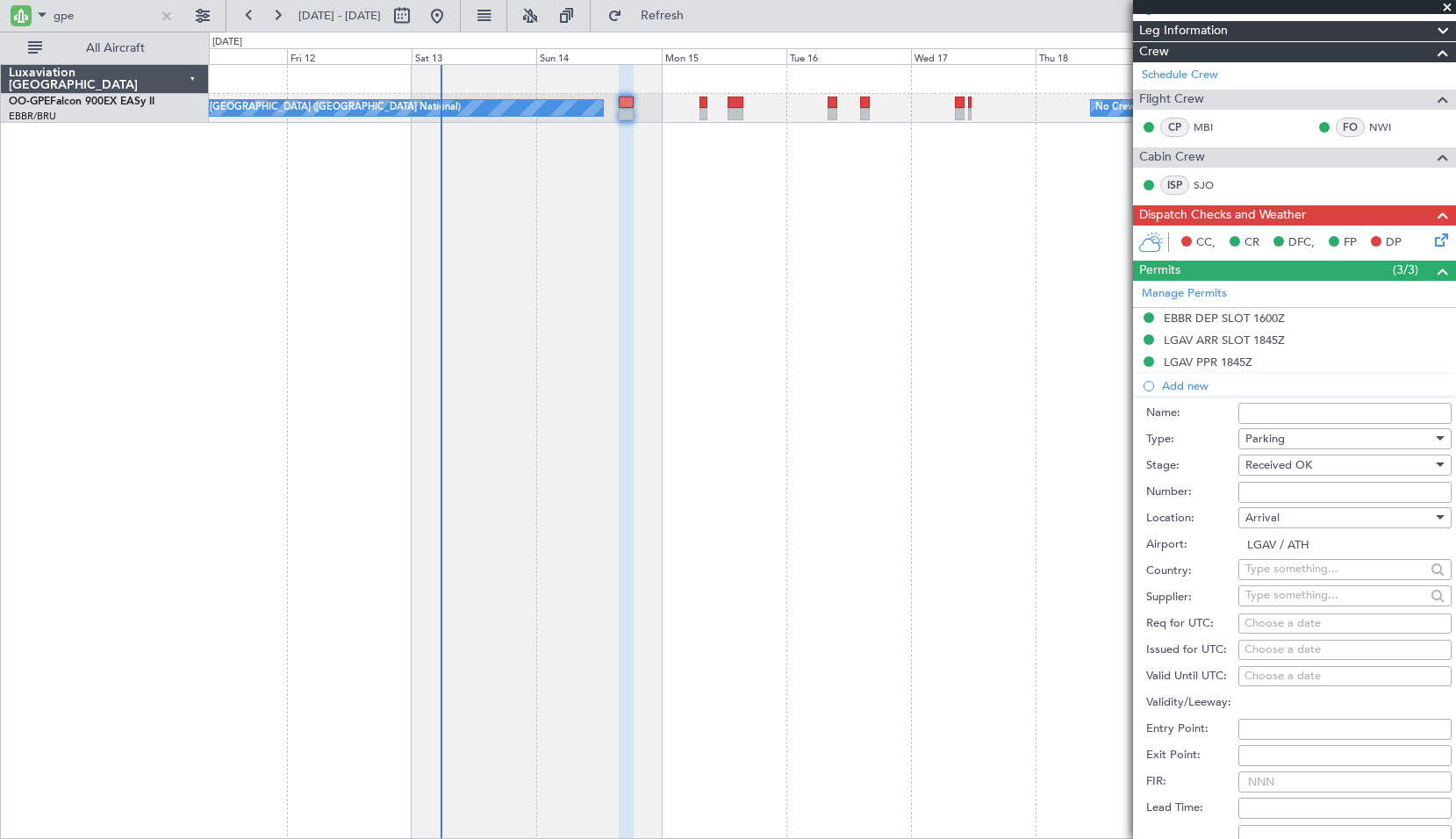
click at [1287, 496] on input "Number:" at bounding box center [1344, 492] width 213 height 21
type input "Approved"
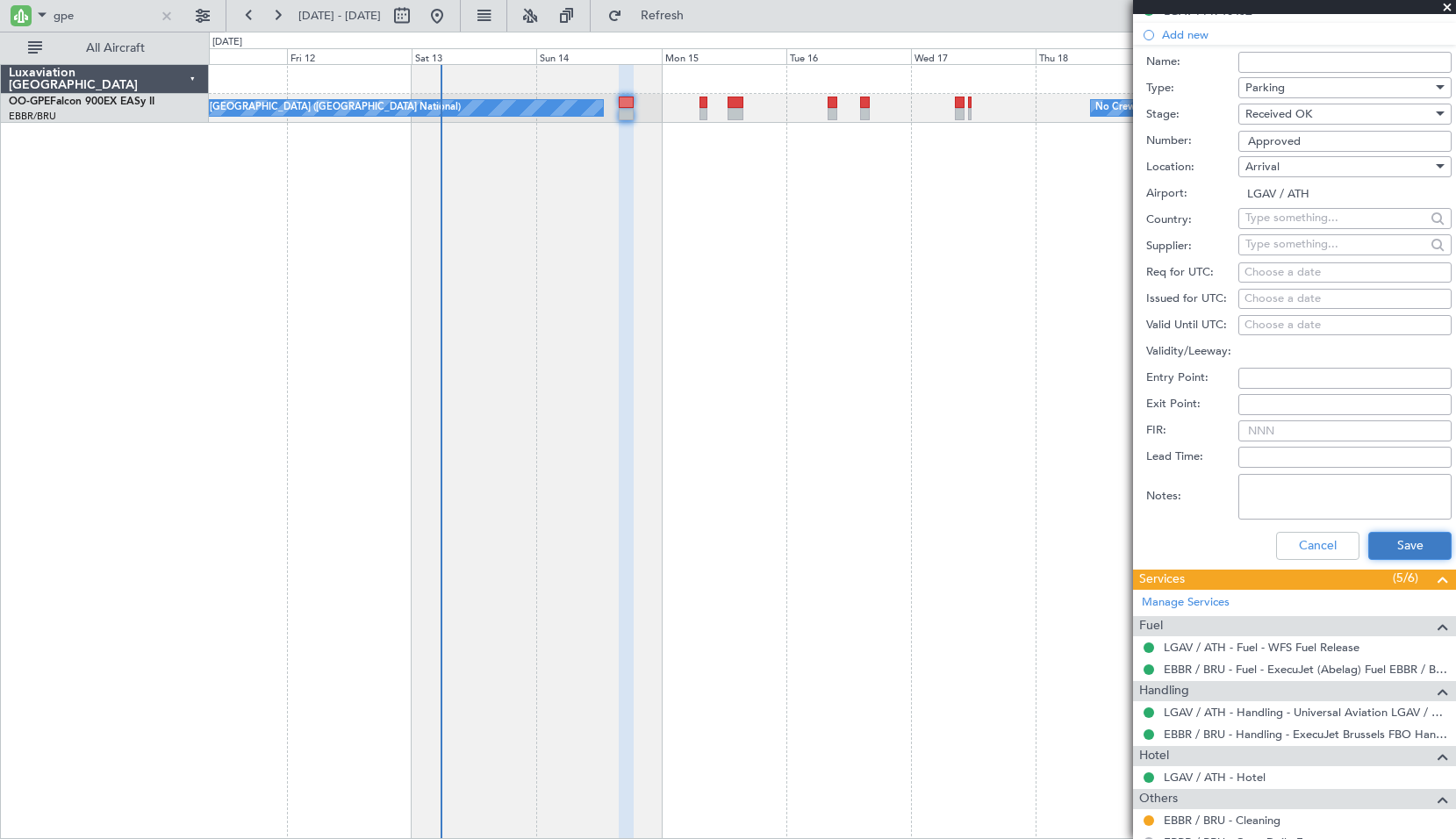
click at [1402, 536] on button "Save" at bounding box center [1409, 545] width 83 height 28
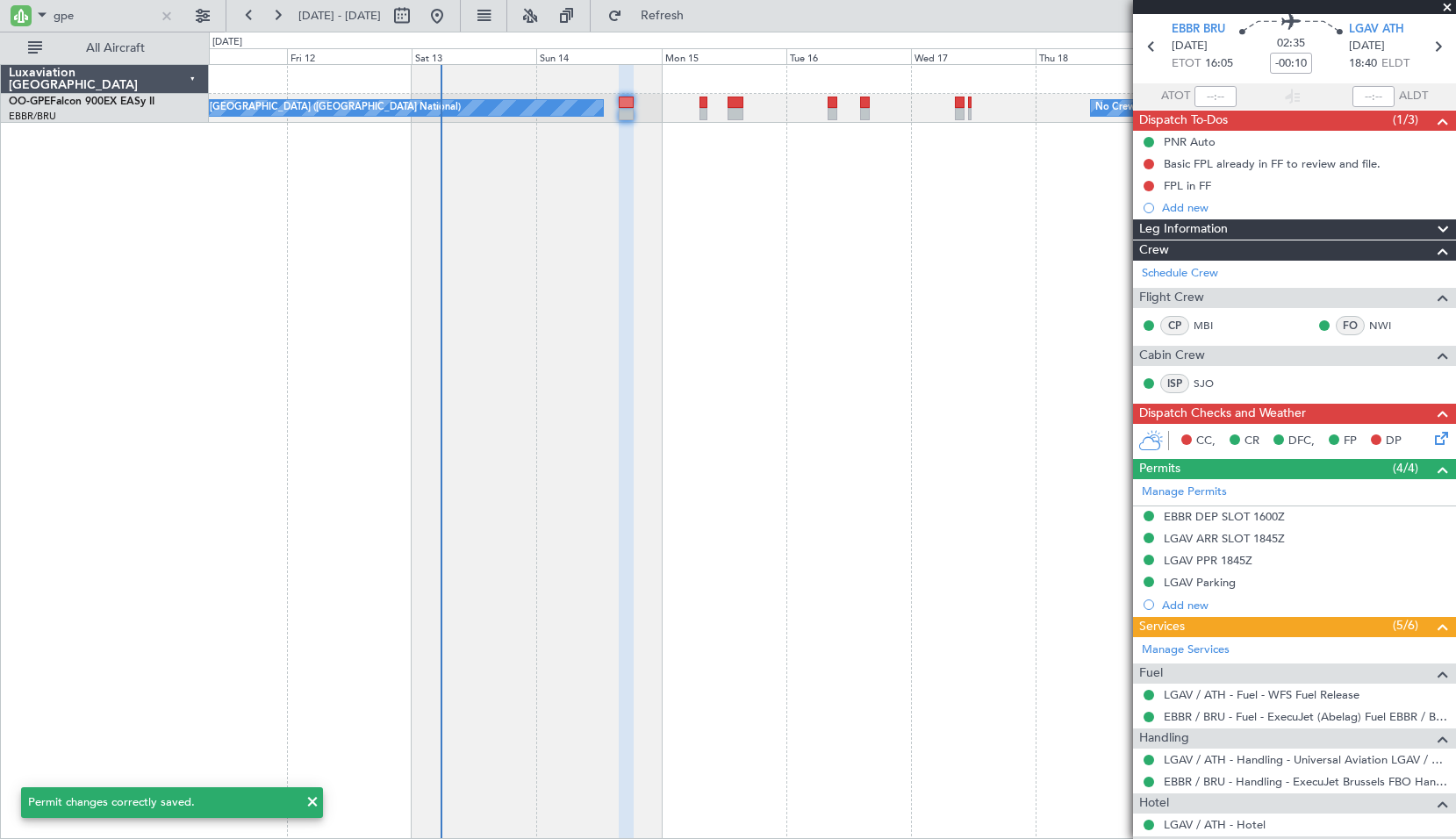
scroll to position [0, 0]
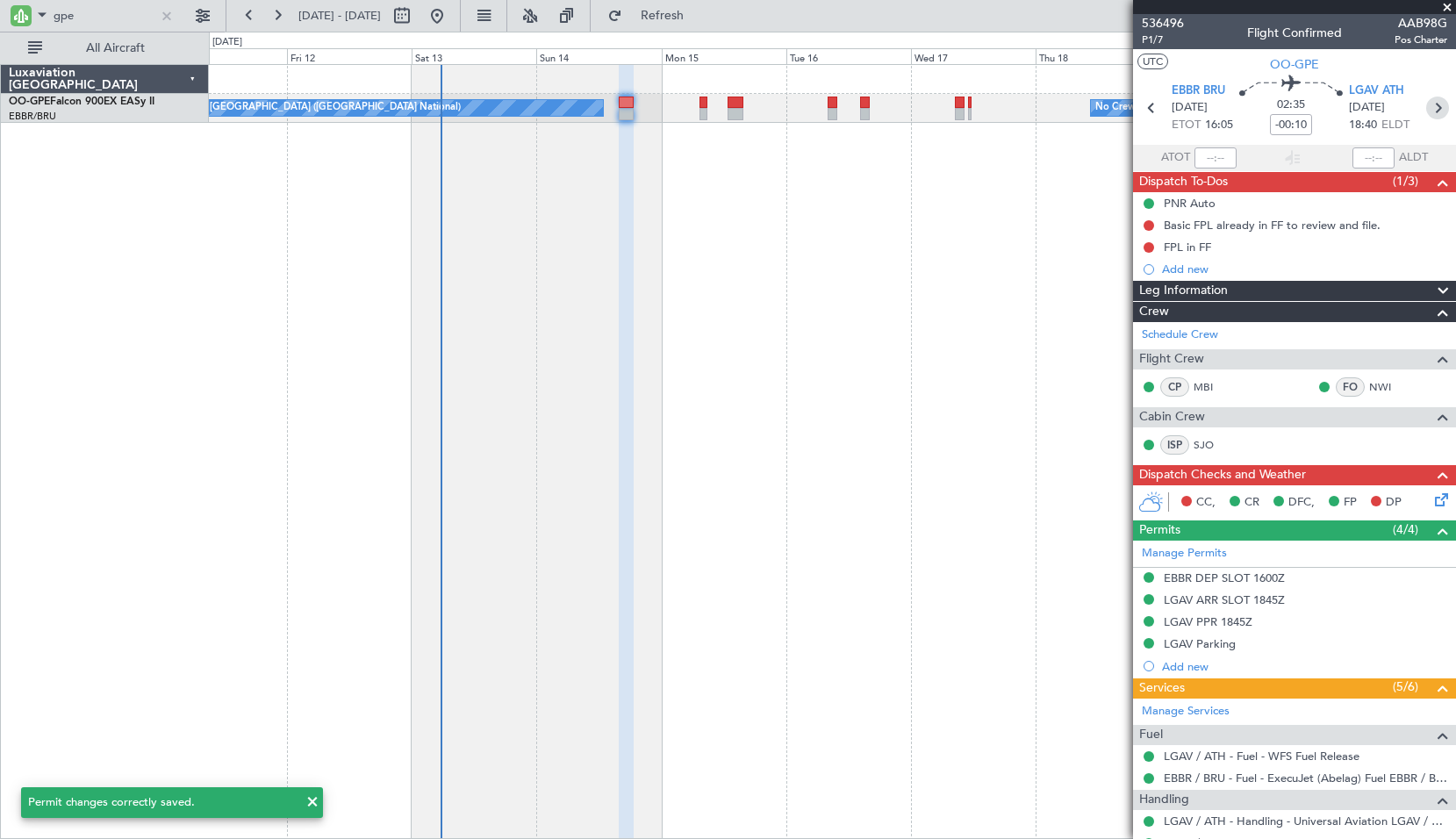
click at [1429, 106] on icon at bounding box center [1438, 108] width 23 height 23
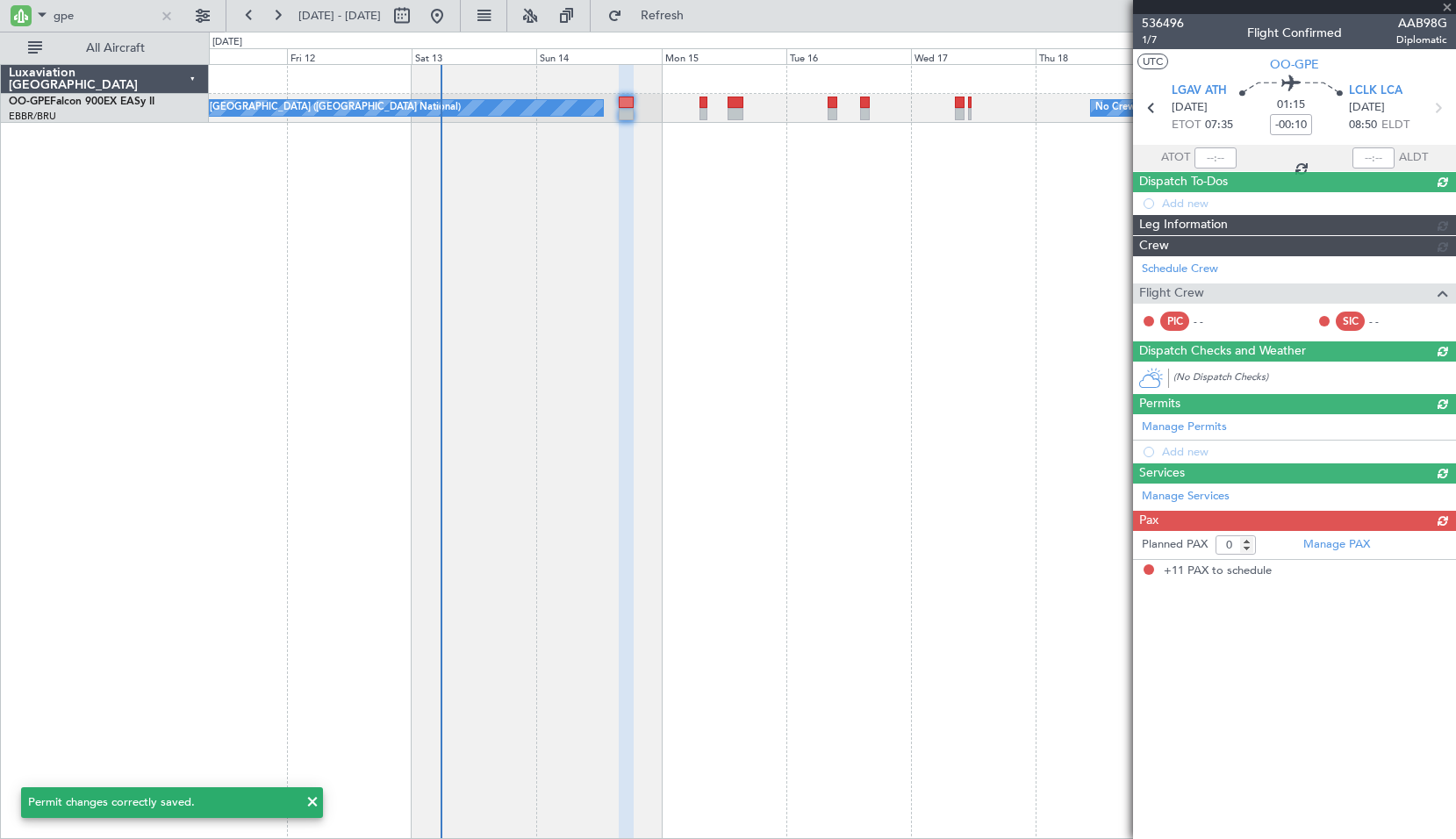
type input "11"
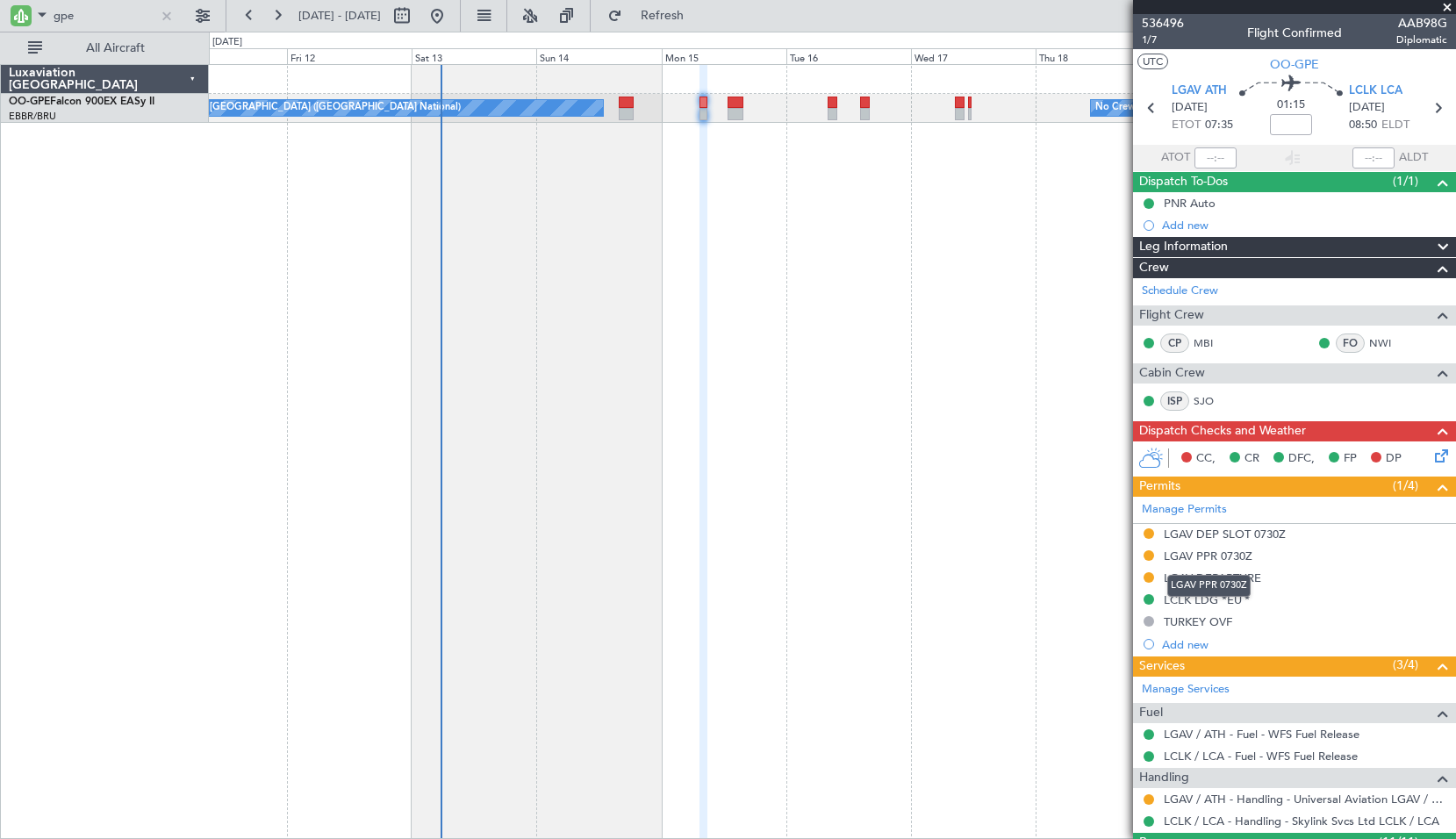
click at [1211, 557] on div "LGAV PPR 0730Z" at bounding box center [1208, 555] width 89 height 15
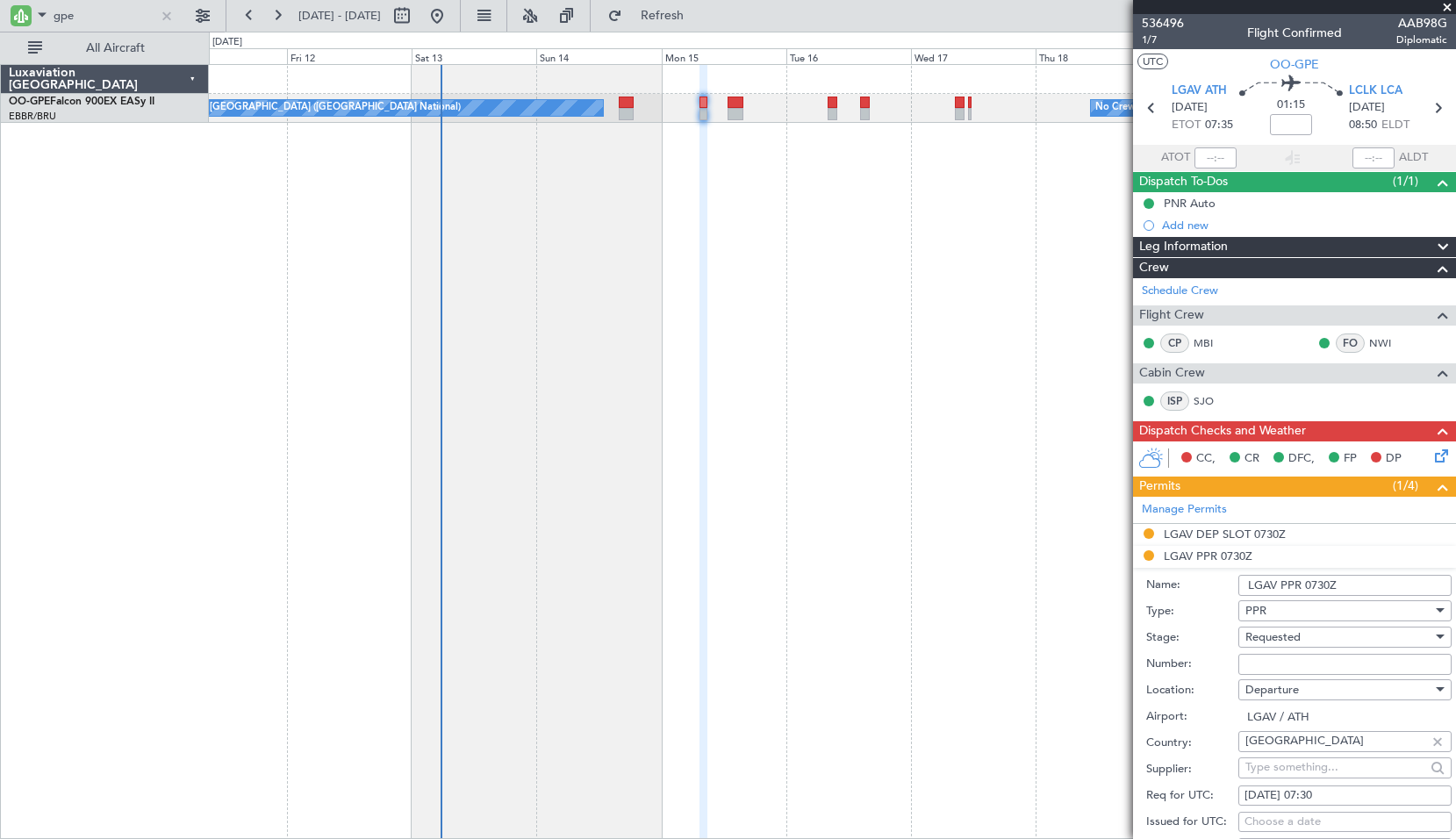
click at [1311, 639] on div "Requested" at bounding box center [1339, 637] width 187 height 27
click at [1298, 786] on span "Received OK" at bounding box center [1338, 777] width 184 height 27
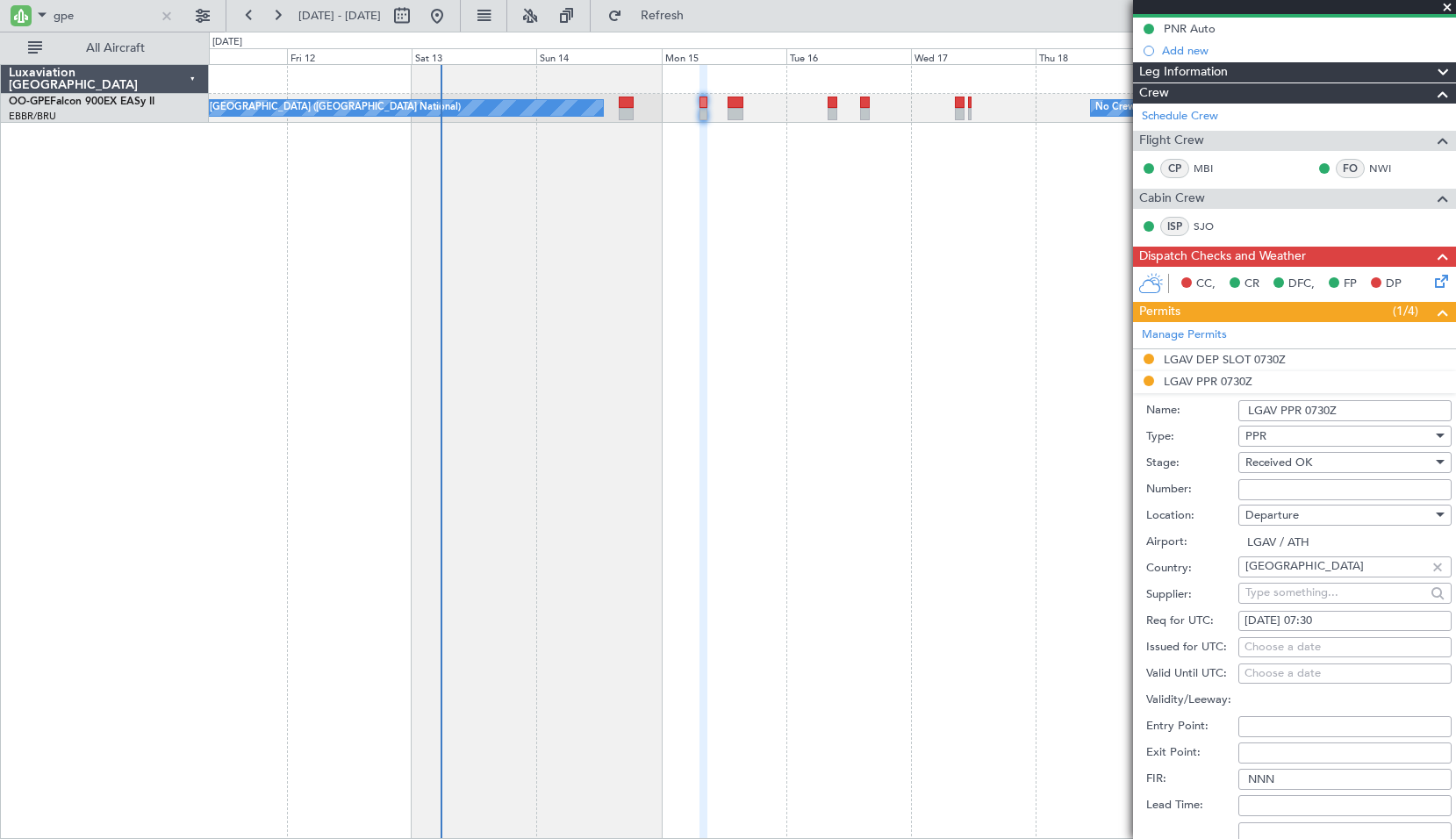
scroll to position [176, 0]
click at [1322, 484] on input "Number:" at bounding box center [1344, 489] width 213 height 21
paste input "LGAV03920130925"
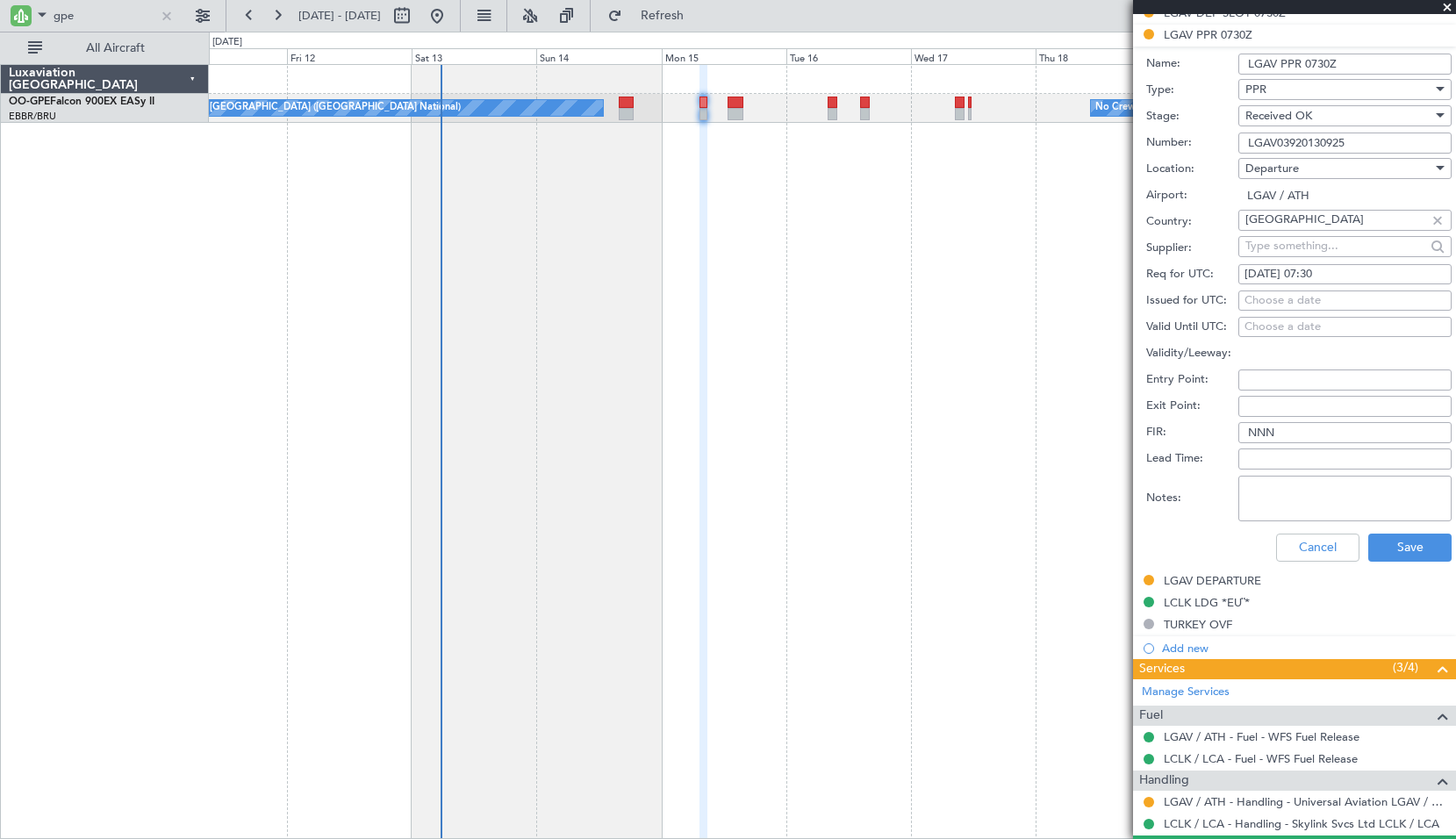
scroll to position [526, 0]
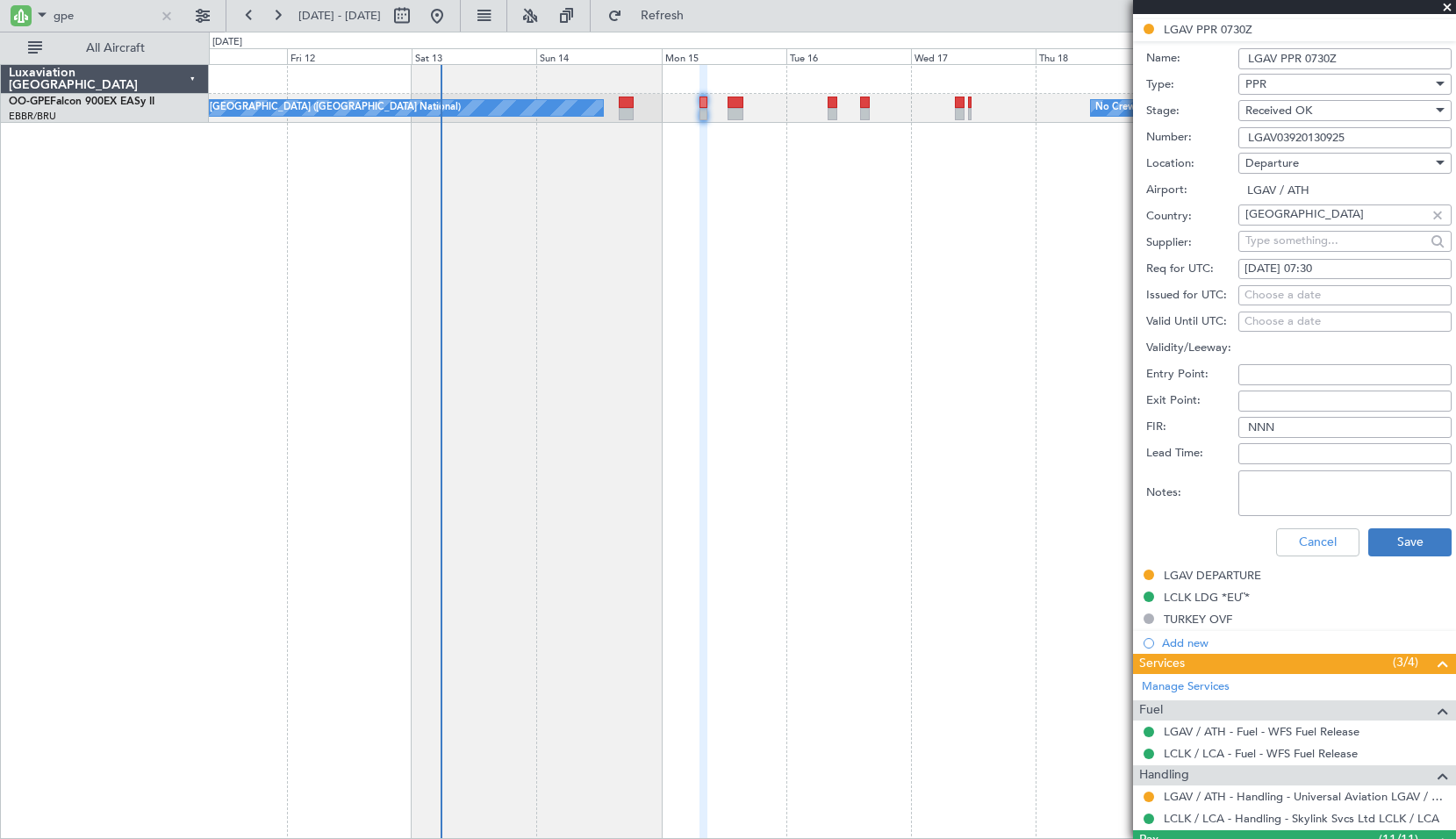
type input "LGAV03920130925"
click at [1401, 532] on button "Save" at bounding box center [1409, 542] width 83 height 28
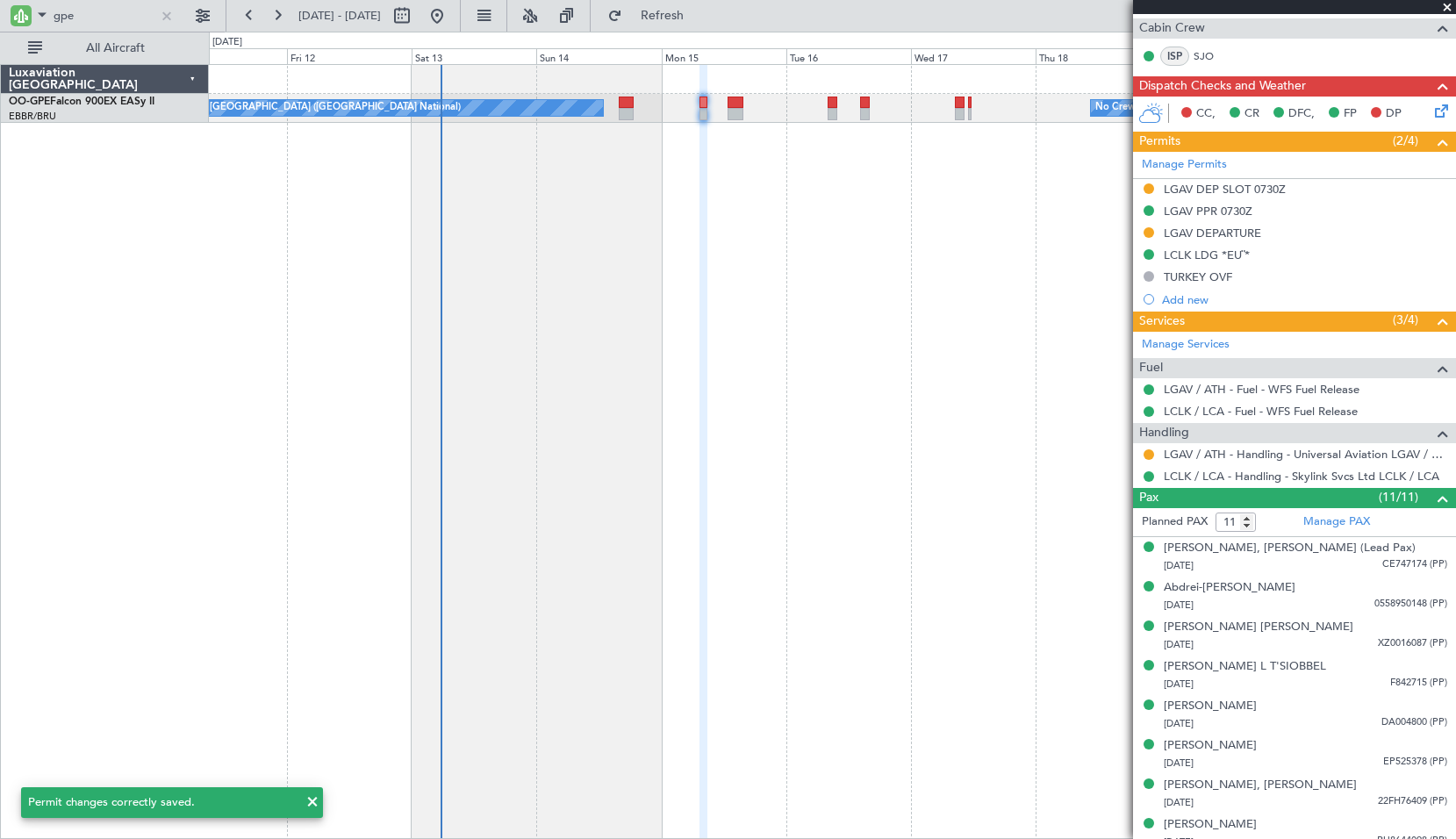
scroll to position [213, 0]
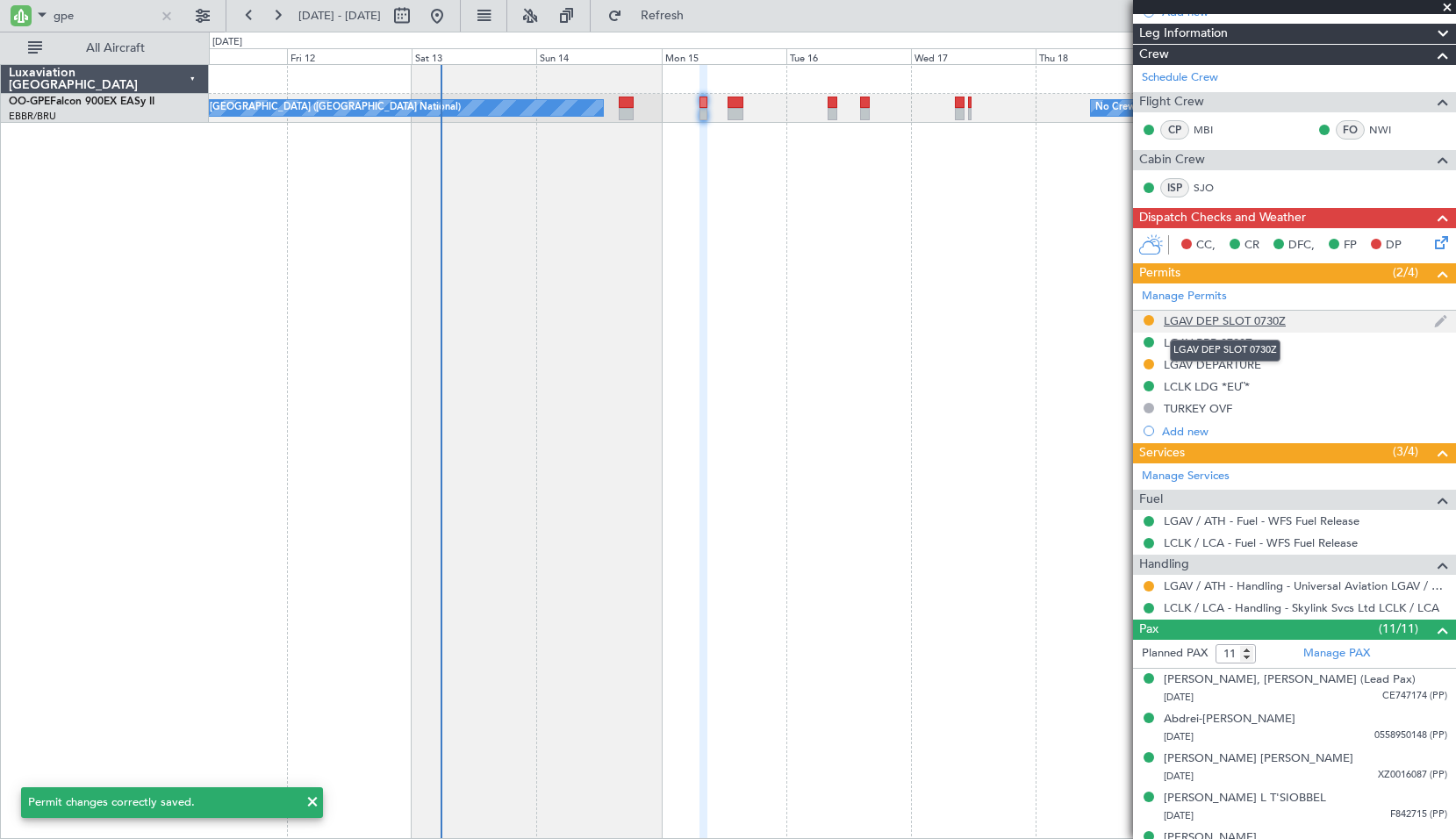
click at [1230, 323] on div "LGAV DEP SLOT 0730Z" at bounding box center [1224, 320] width 122 height 15
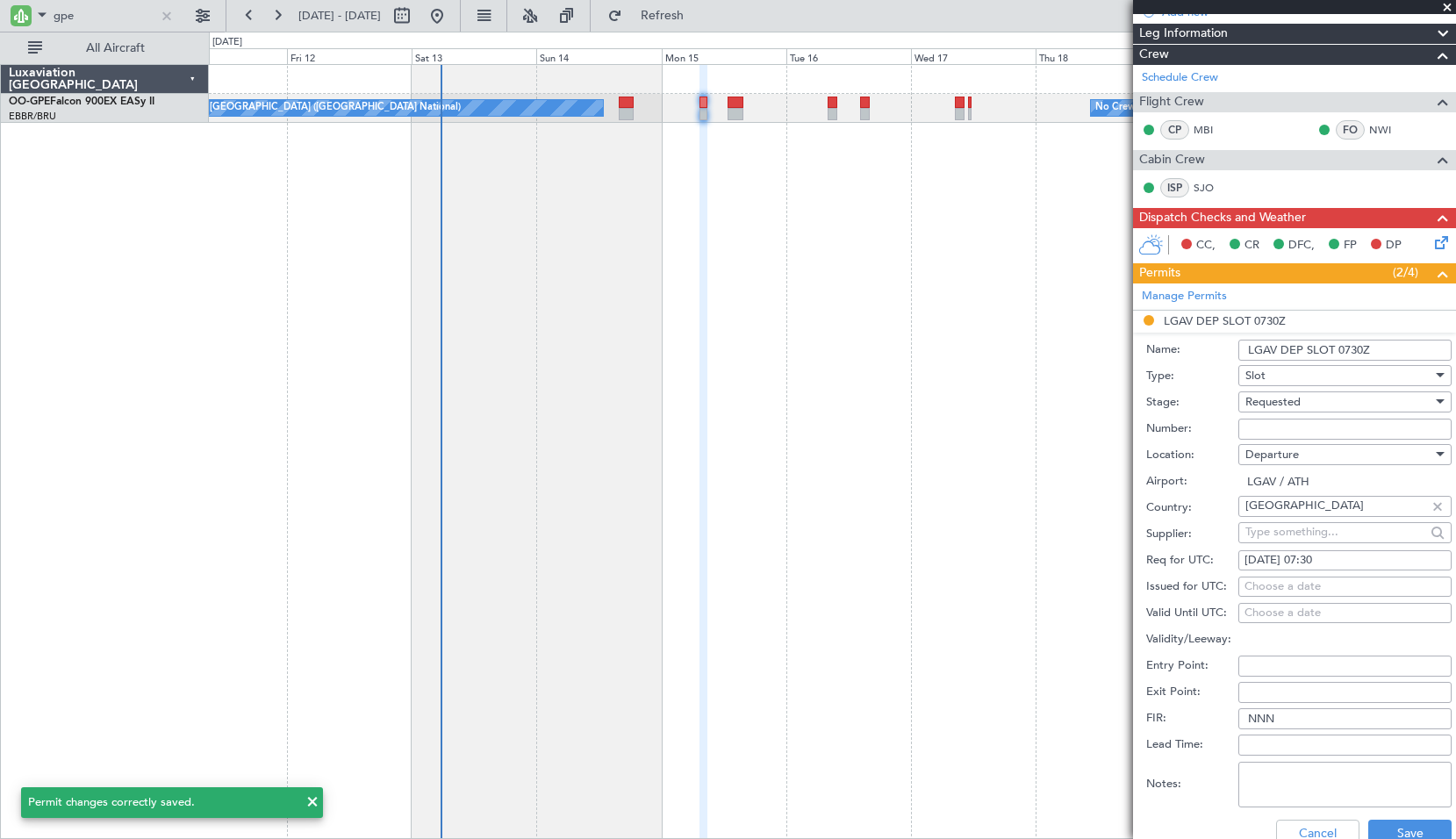
click at [1282, 397] on span "Requested" at bounding box center [1273, 402] width 55 height 16
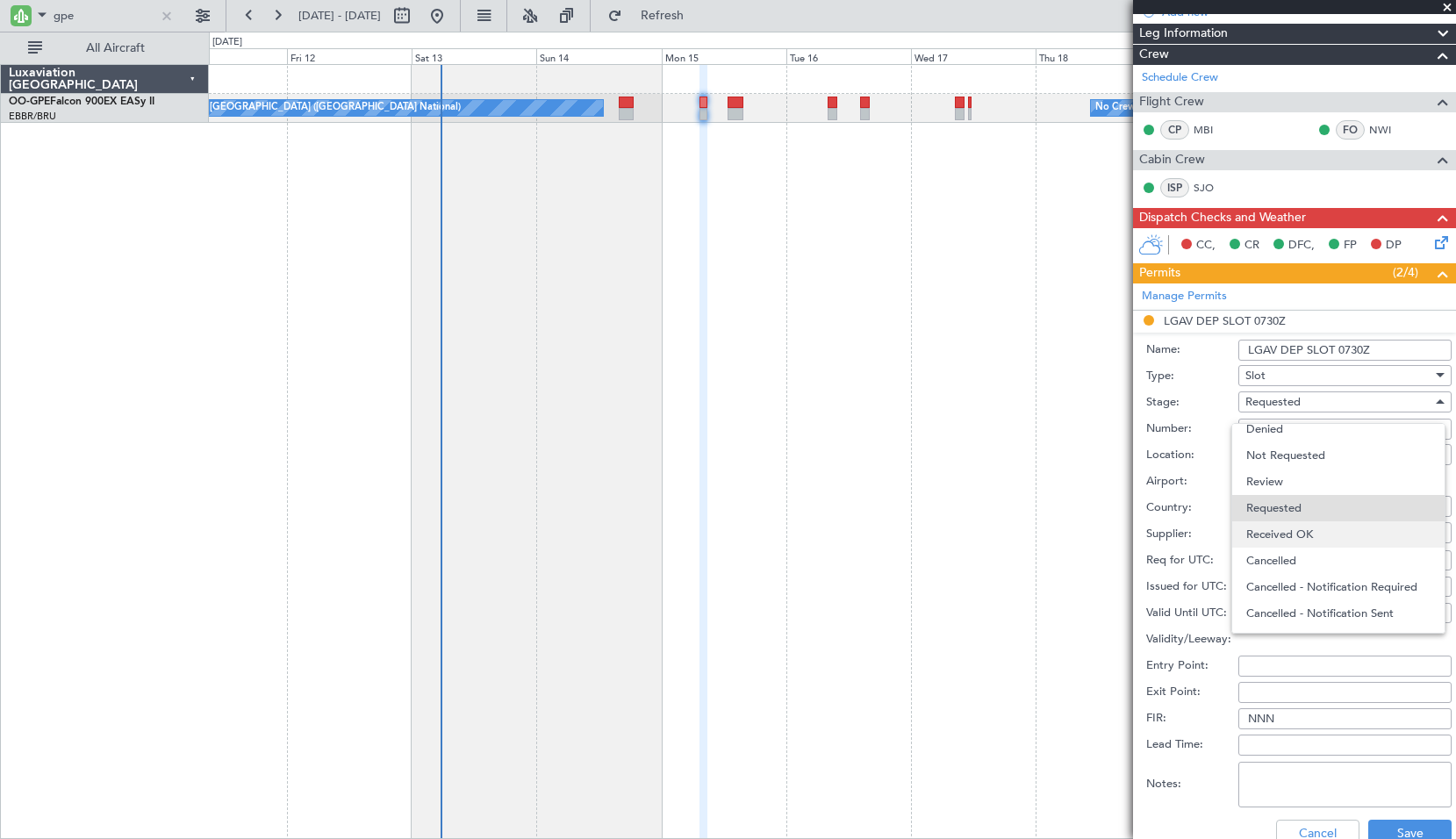
click at [1277, 527] on span "Received OK" at bounding box center [1338, 534] width 184 height 27
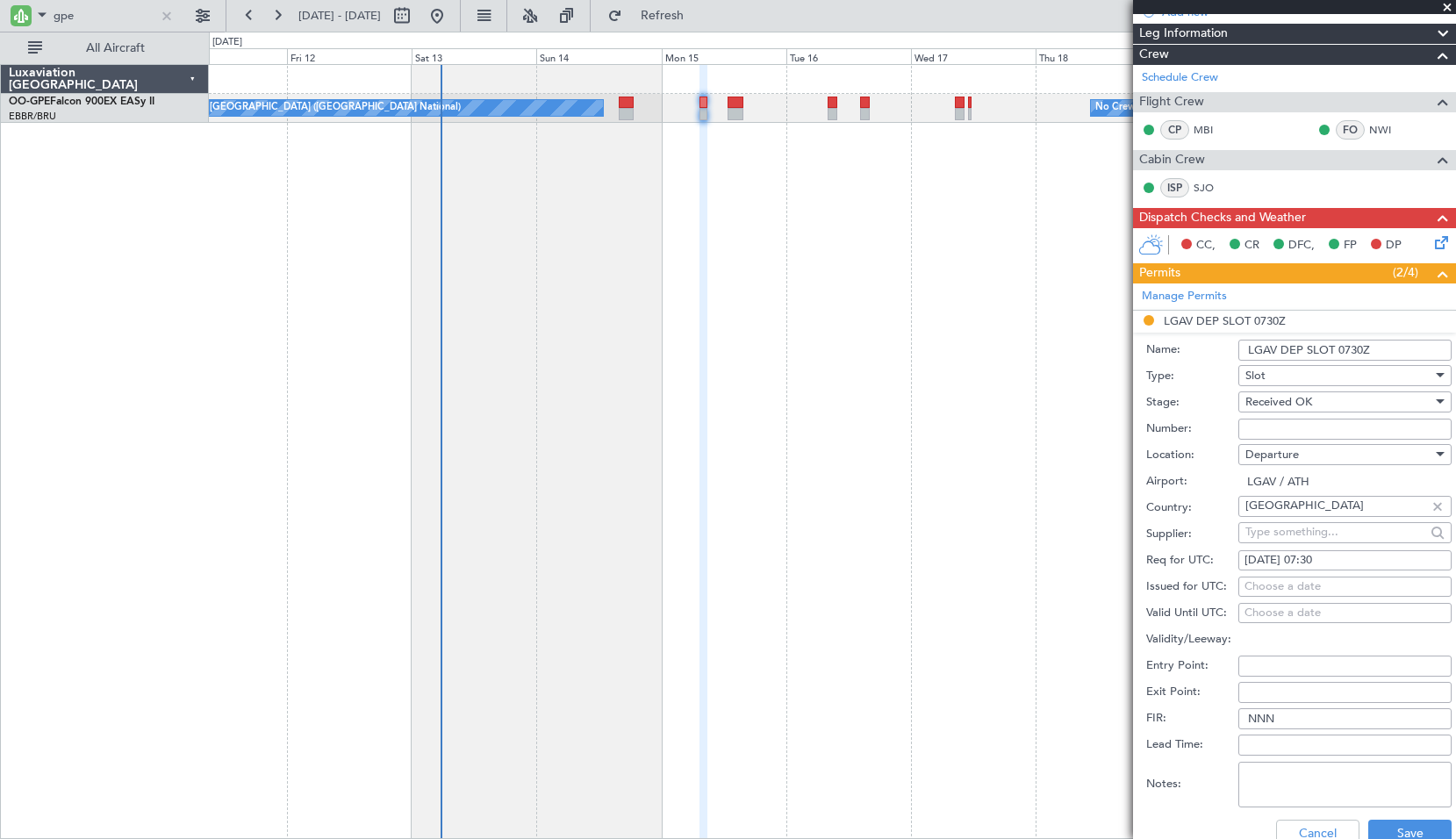
click at [1260, 430] on input "Number:" at bounding box center [1344, 429] width 213 height 21
paste input "IDD.LGAVDUVA0098G0"
type input "IDD.LGAVDUVA0098G0"
click at [1395, 827] on button "Save" at bounding box center [1409, 834] width 83 height 28
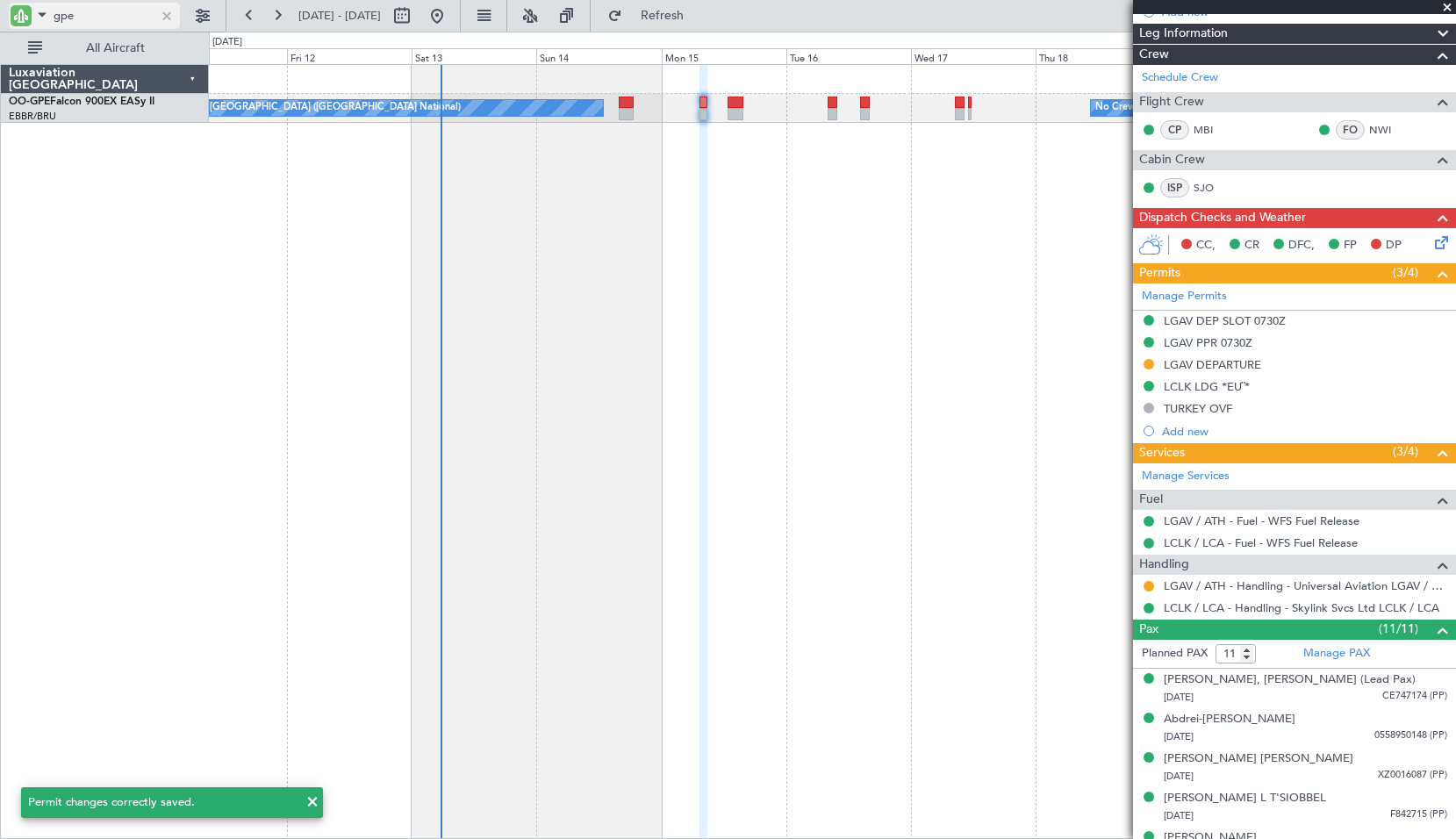
click at [92, 25] on input "gpe" at bounding box center [104, 16] width 101 height 27
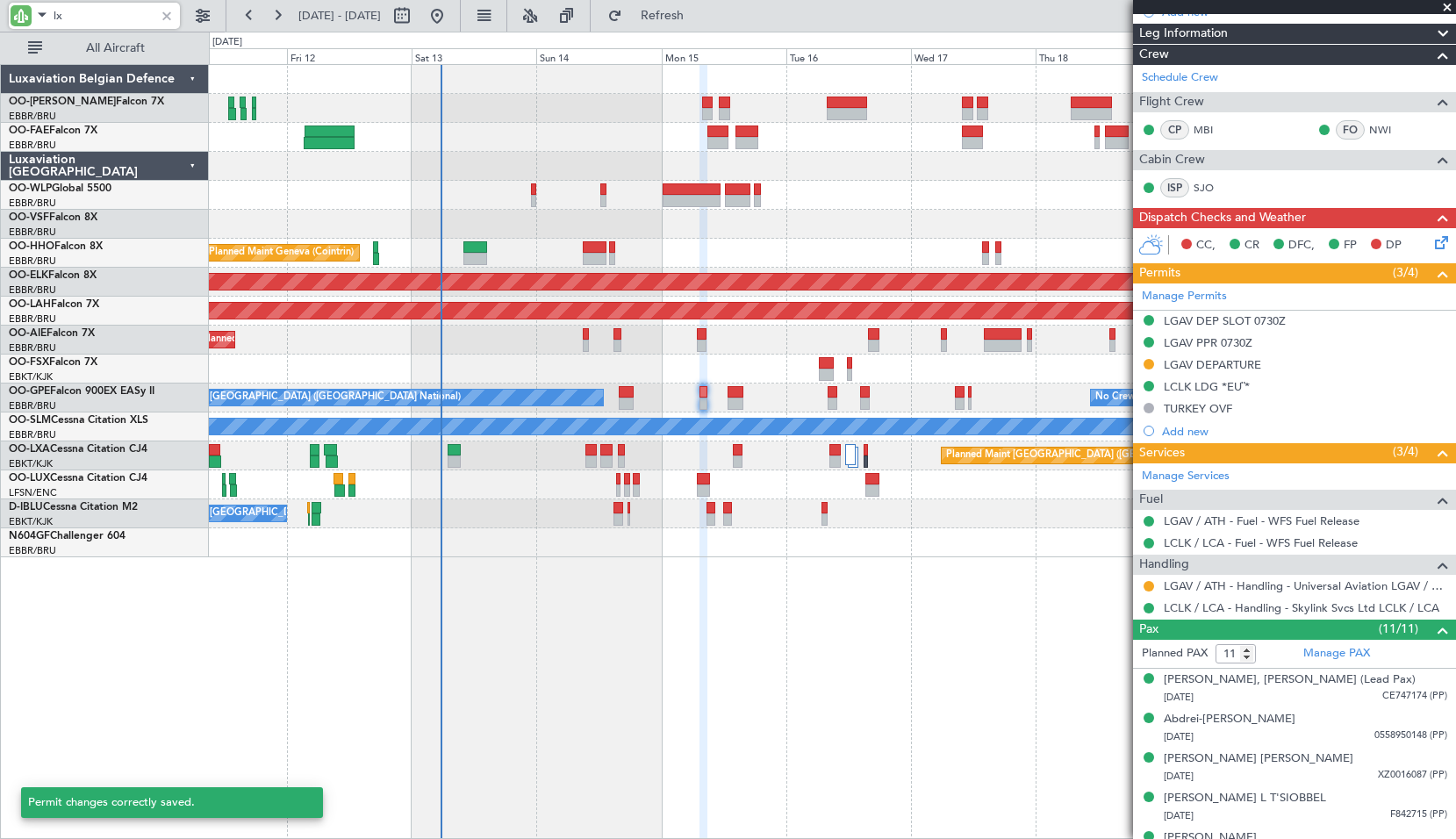
type input "lxa"
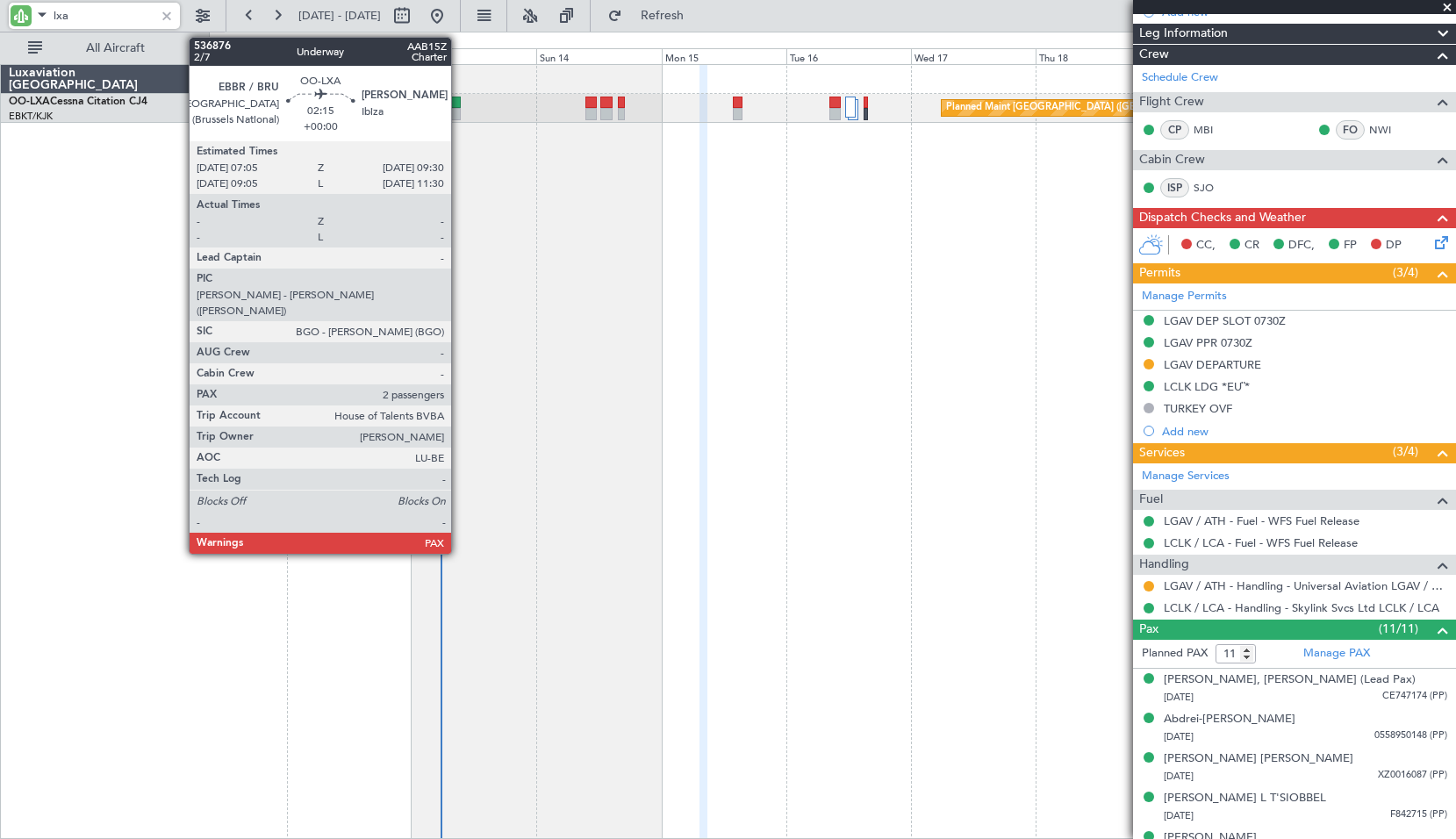
click at [459, 100] on div at bounding box center [454, 102] width 13 height 12
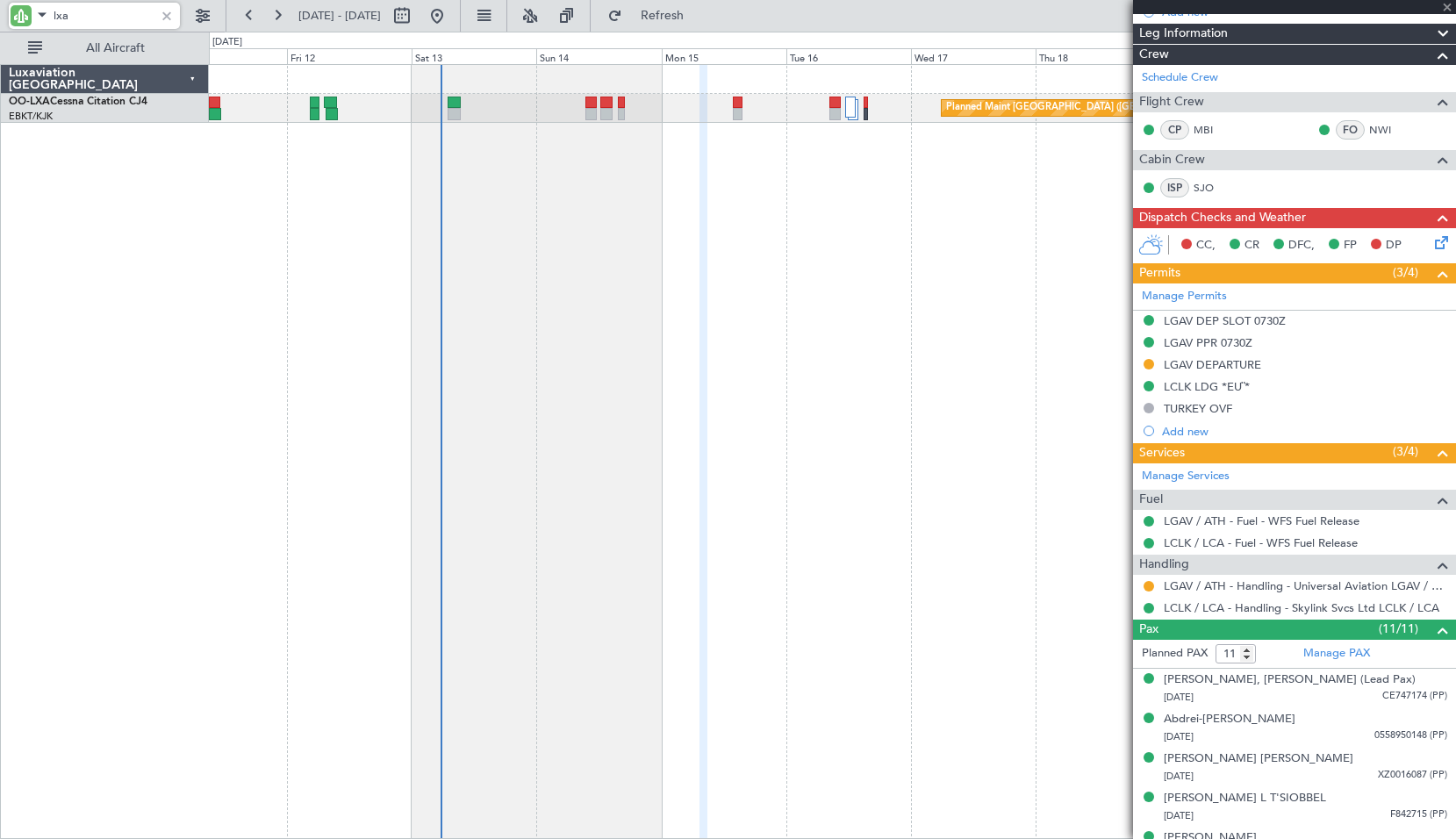
click at [615, 291] on div "Planned Maint [GEOGRAPHIC_DATA] ([GEOGRAPHIC_DATA]) Planned Maint [GEOGRAPHIC_D…" at bounding box center [832, 451] width 1247 height 775
type input "2"
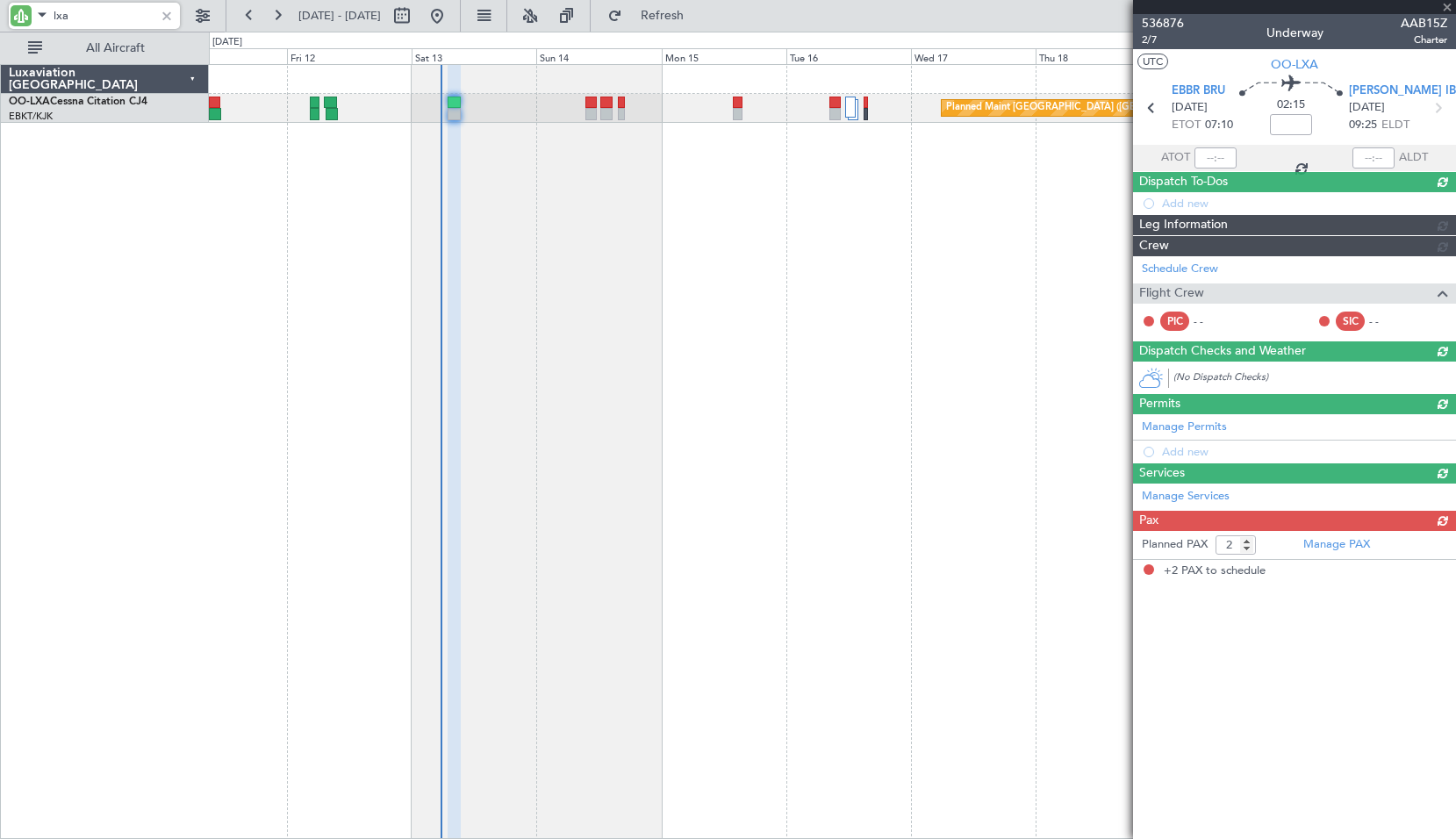
type input "lxa"
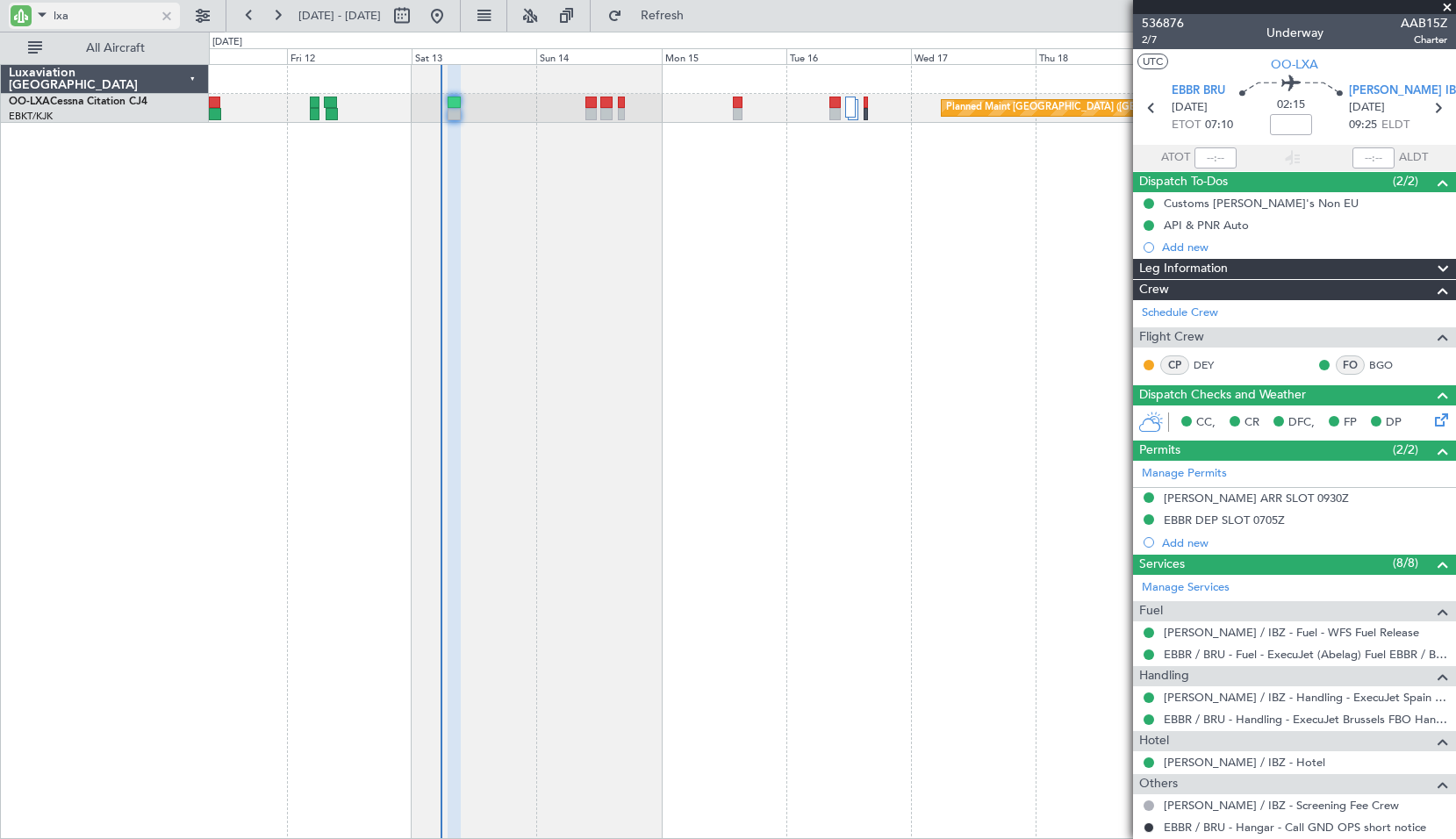
click at [161, 12] on div at bounding box center [167, 16] width 19 height 19
